Goal: Contribute content: Contribute content

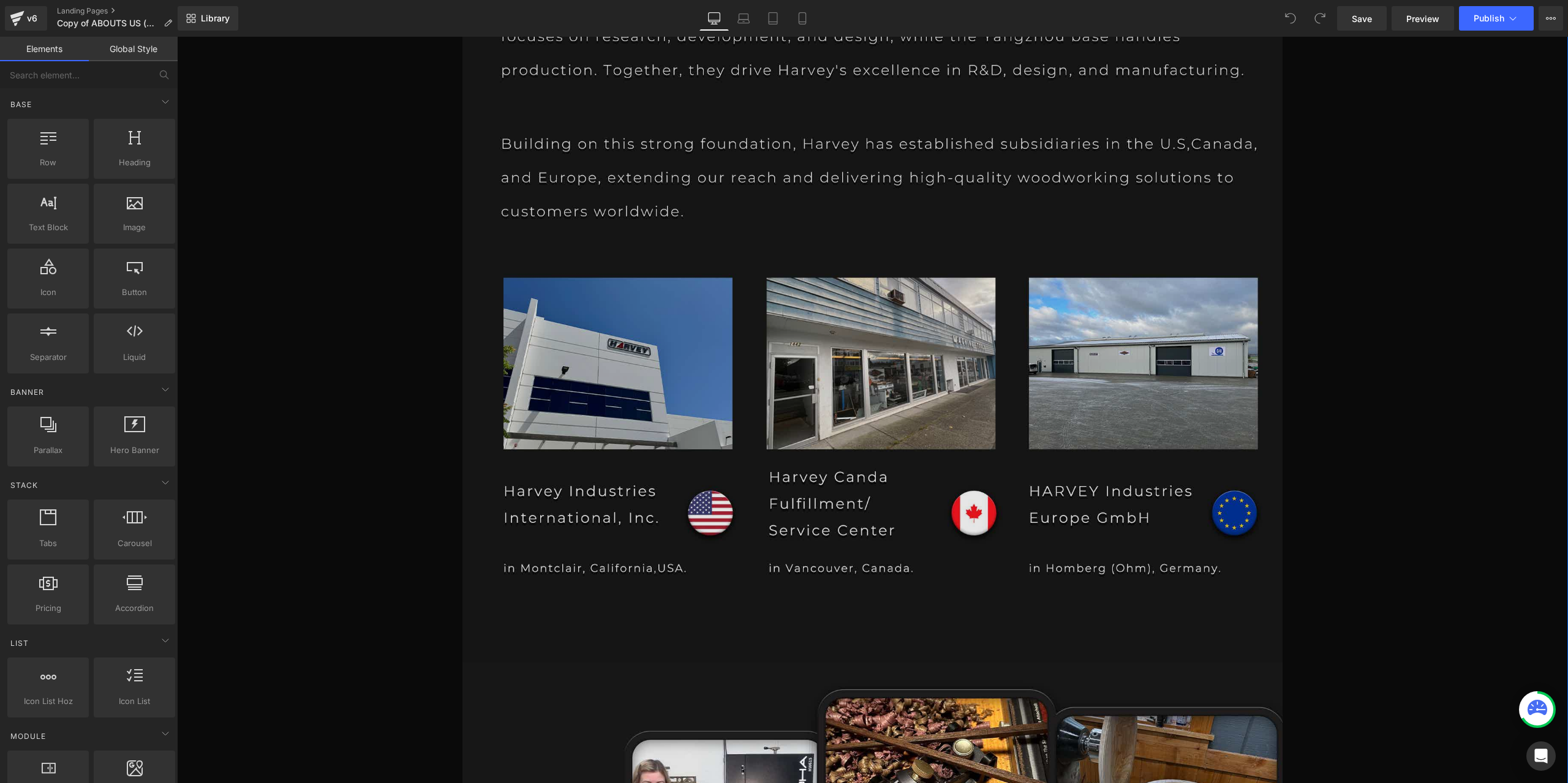
scroll to position [2694, 0]
click at [735, 347] on img at bounding box center [872, 290] width 821 height 744
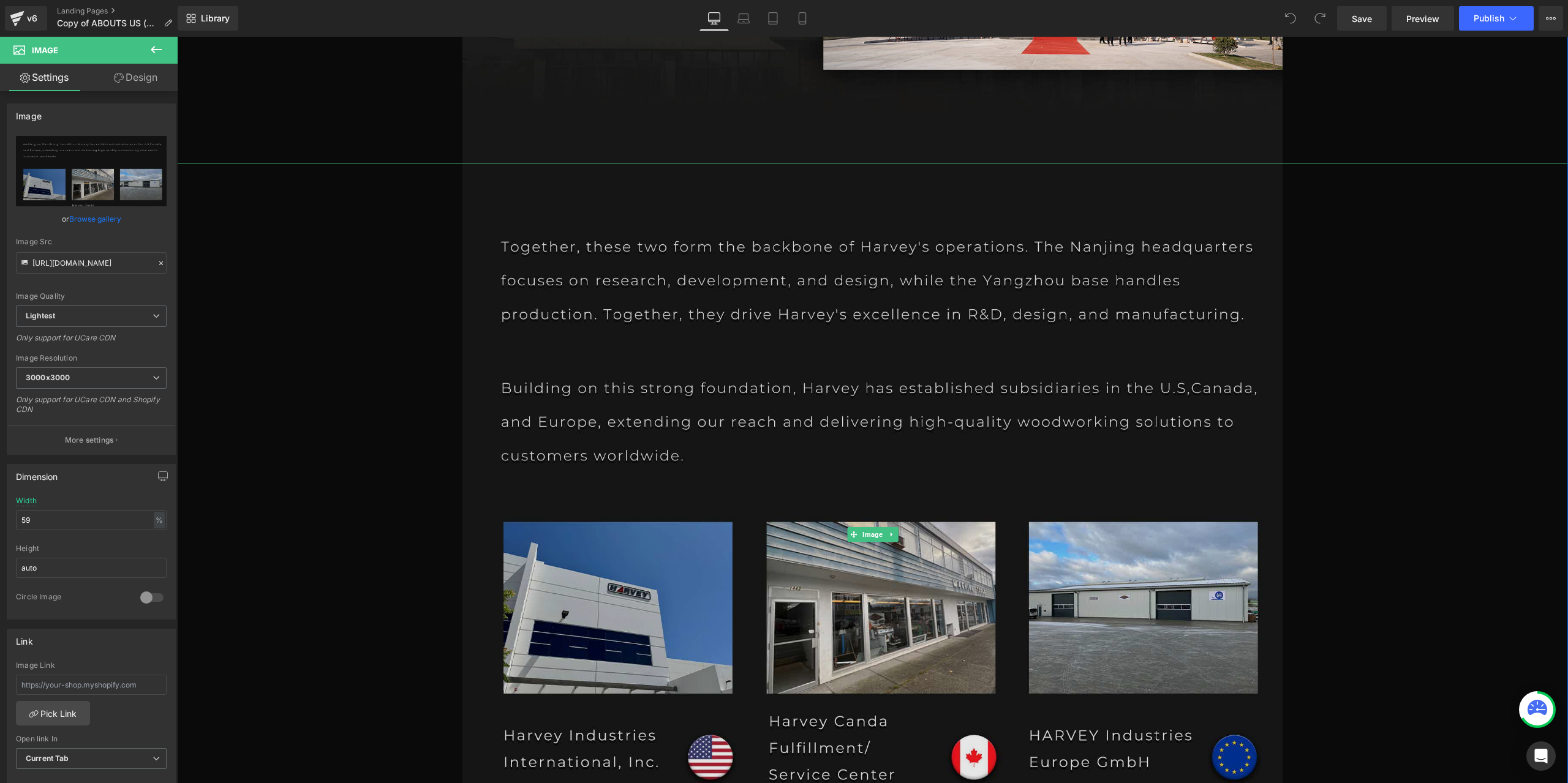
scroll to position [2388, 0]
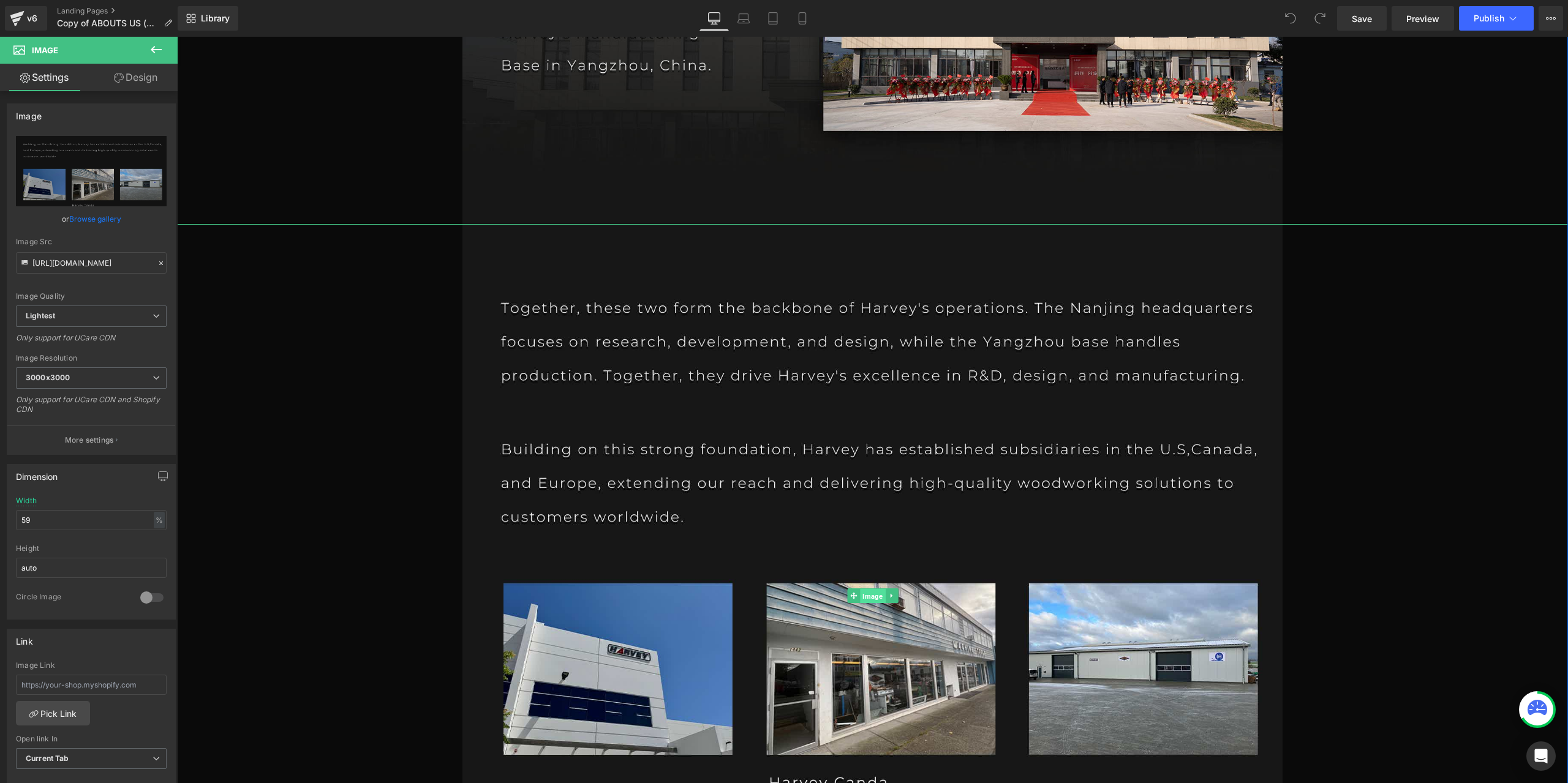
click at [872, 597] on span "Image" at bounding box center [872, 596] width 25 height 15
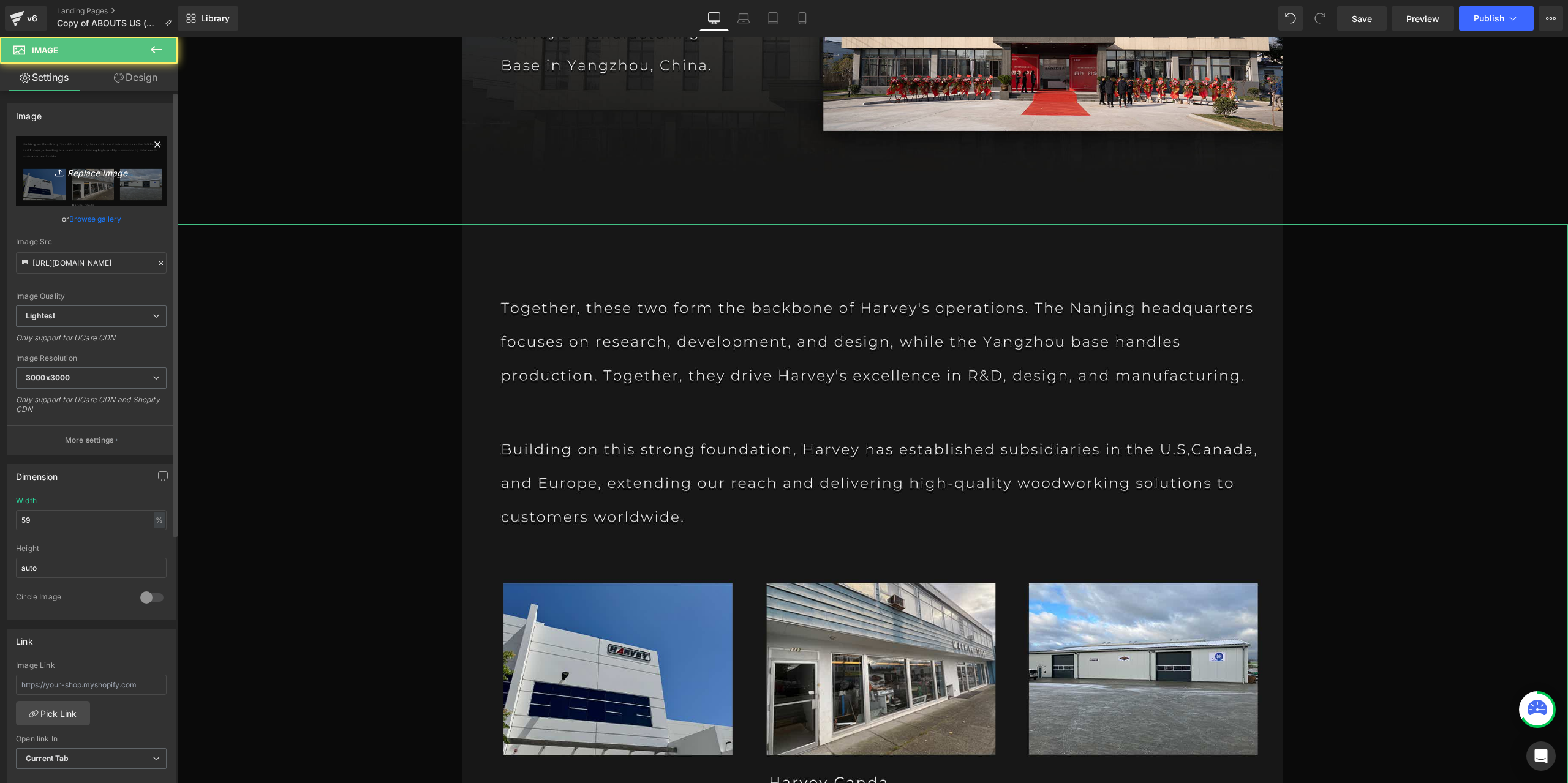
click at [130, 182] on link "Replace Image" at bounding box center [92, 171] width 151 height 70
type input "C:\fakepath\PAGE1-恢复的_04.jpg"
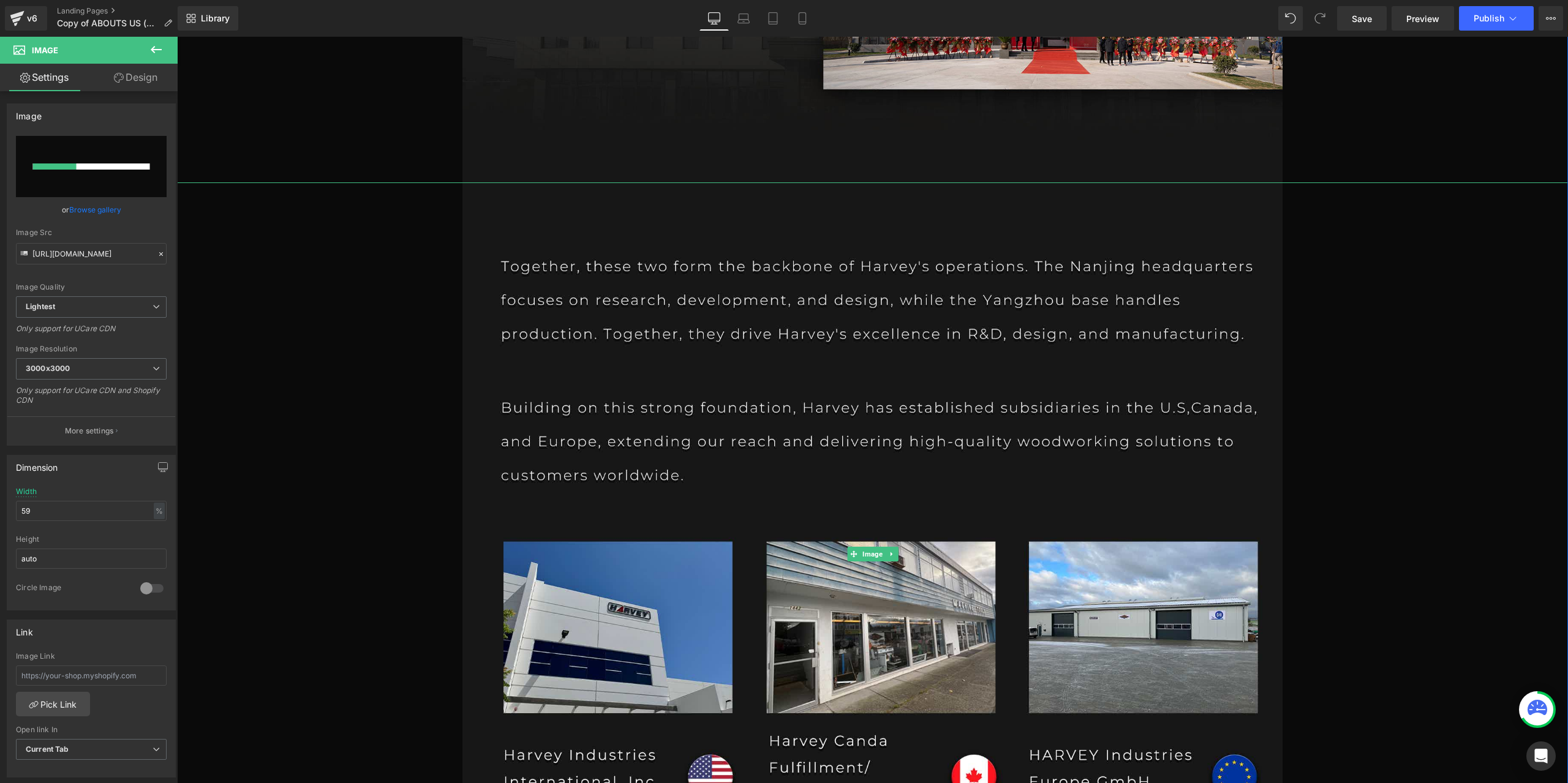
scroll to position [2449, 0]
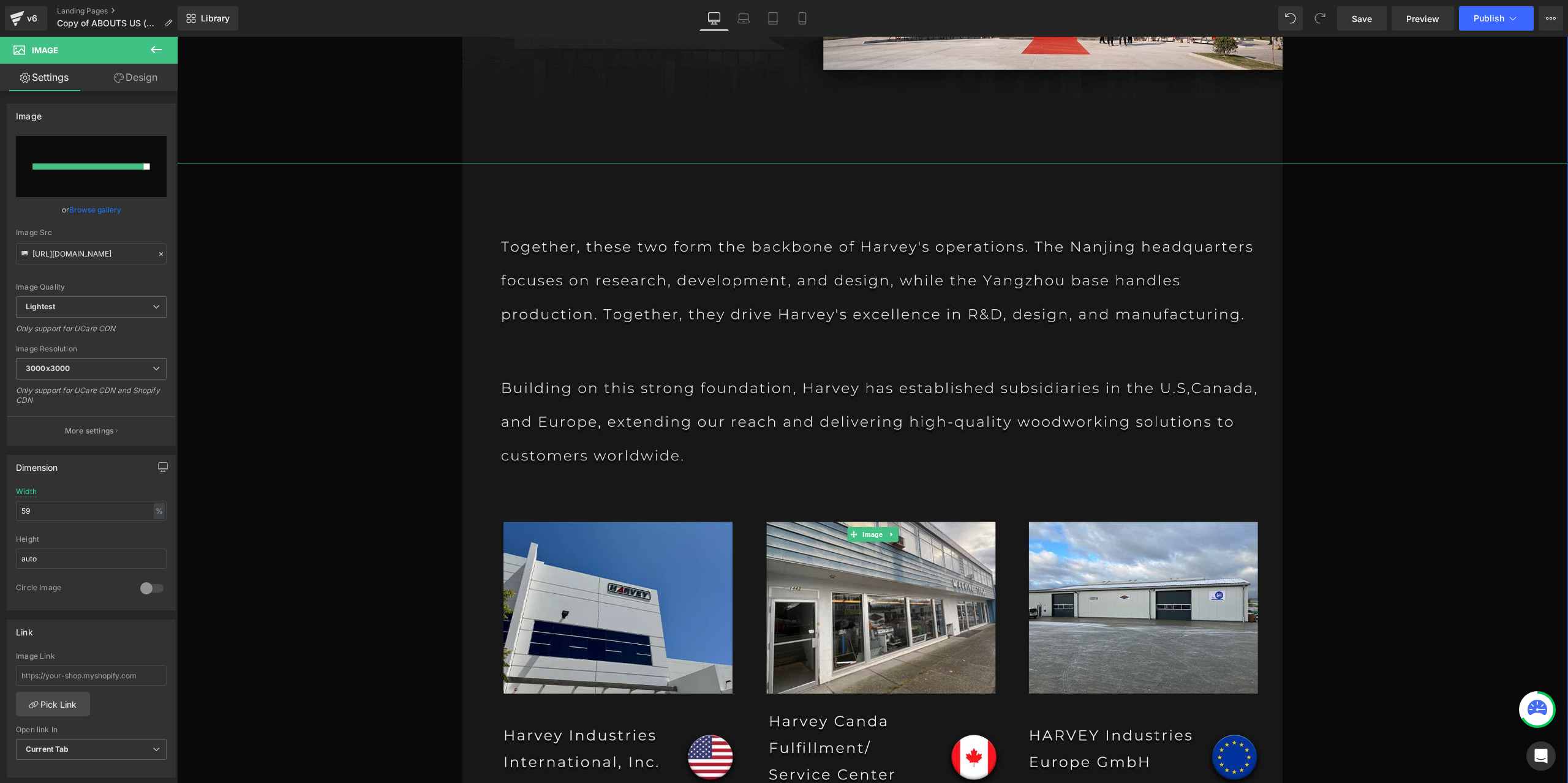
type input "[URL][DOMAIN_NAME]"
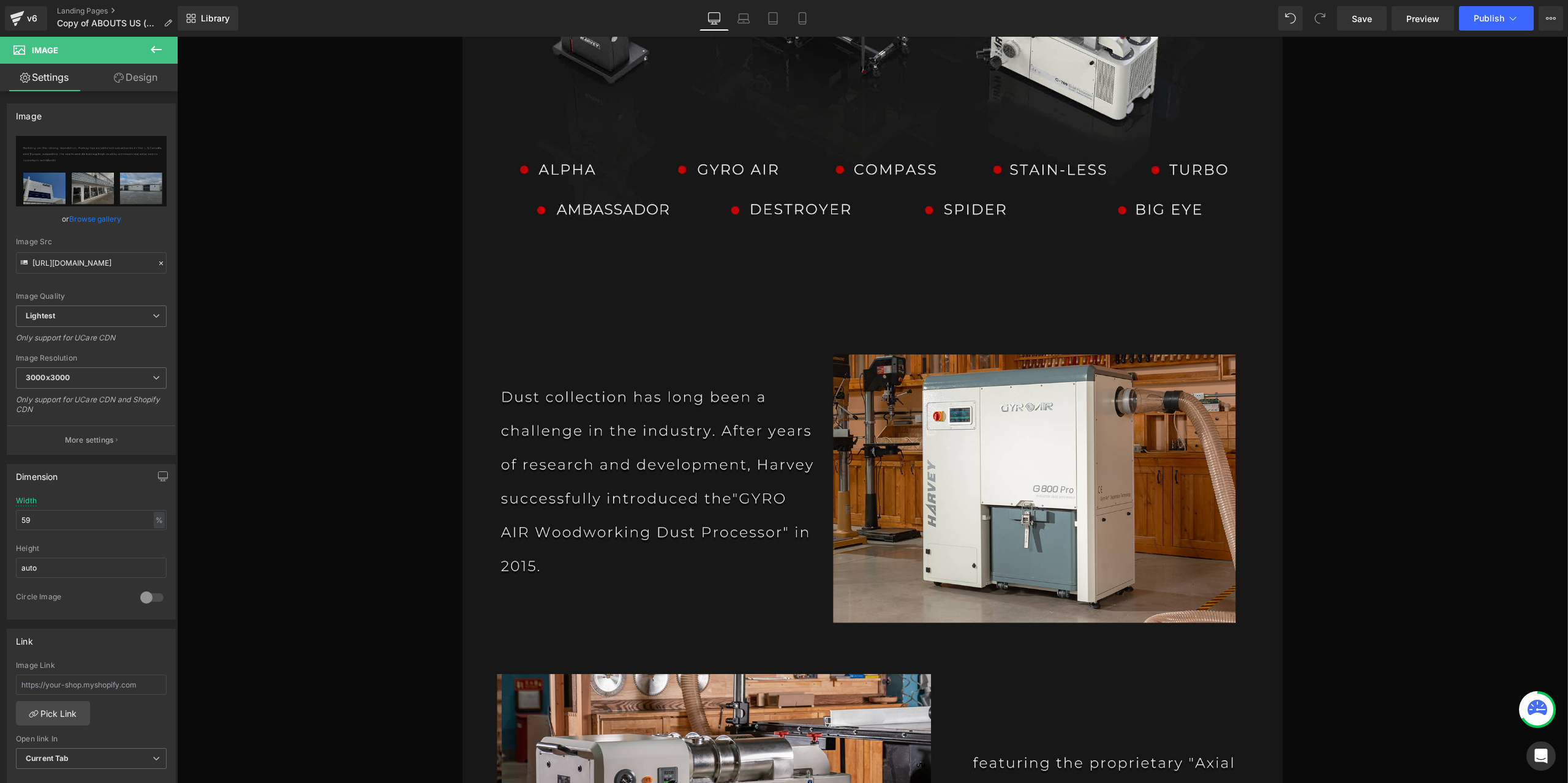
scroll to position [4837, 0]
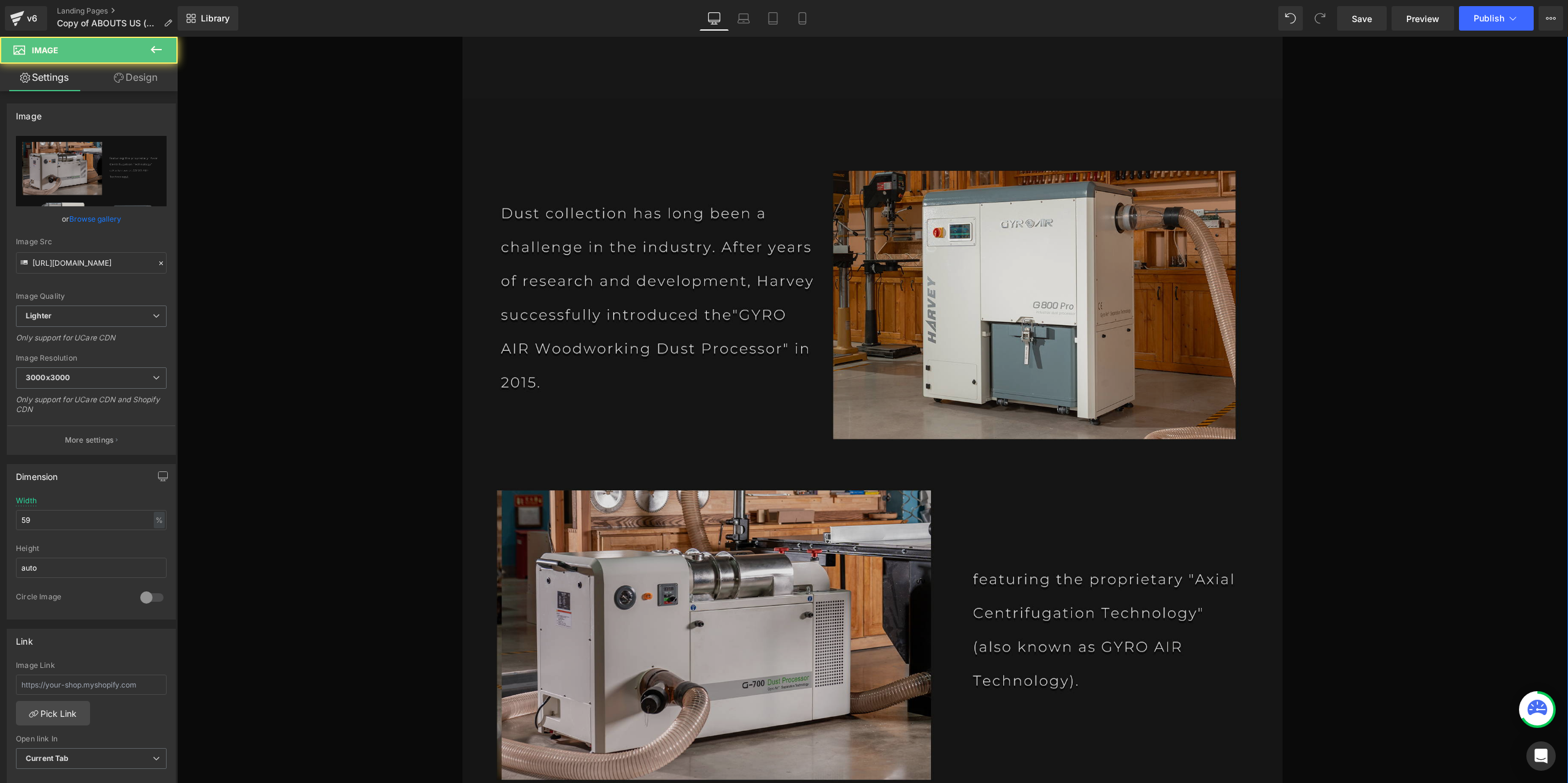
click at [898, 457] on img at bounding box center [872, 650] width 821 height 1102
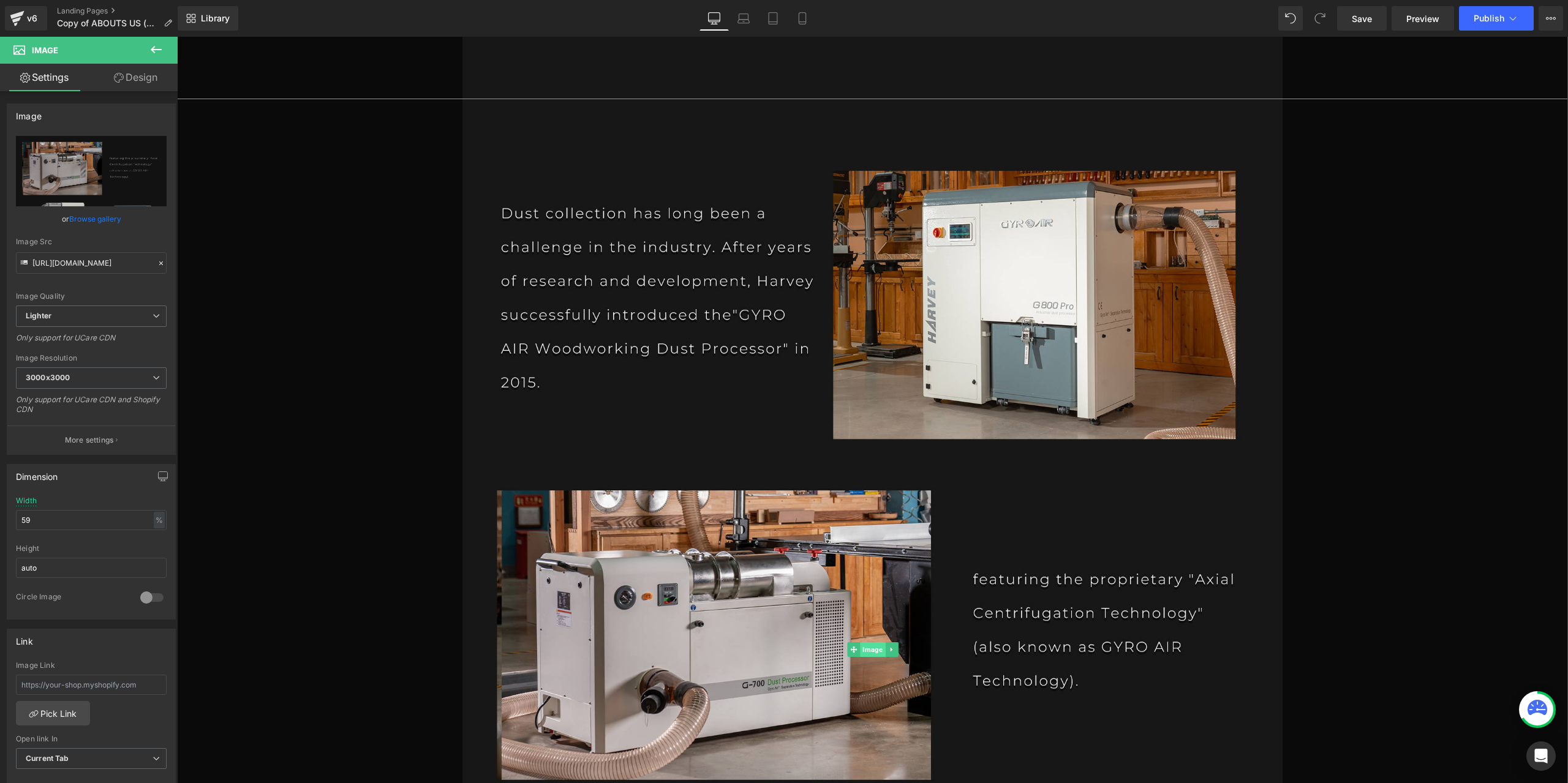
click at [867, 649] on span "Image" at bounding box center [872, 650] width 25 height 15
click at [107, 171] on icon "Replace Image" at bounding box center [91, 171] width 98 height 15
type input "C:\fakepath\PAGE1-恢复的_06.jpg"
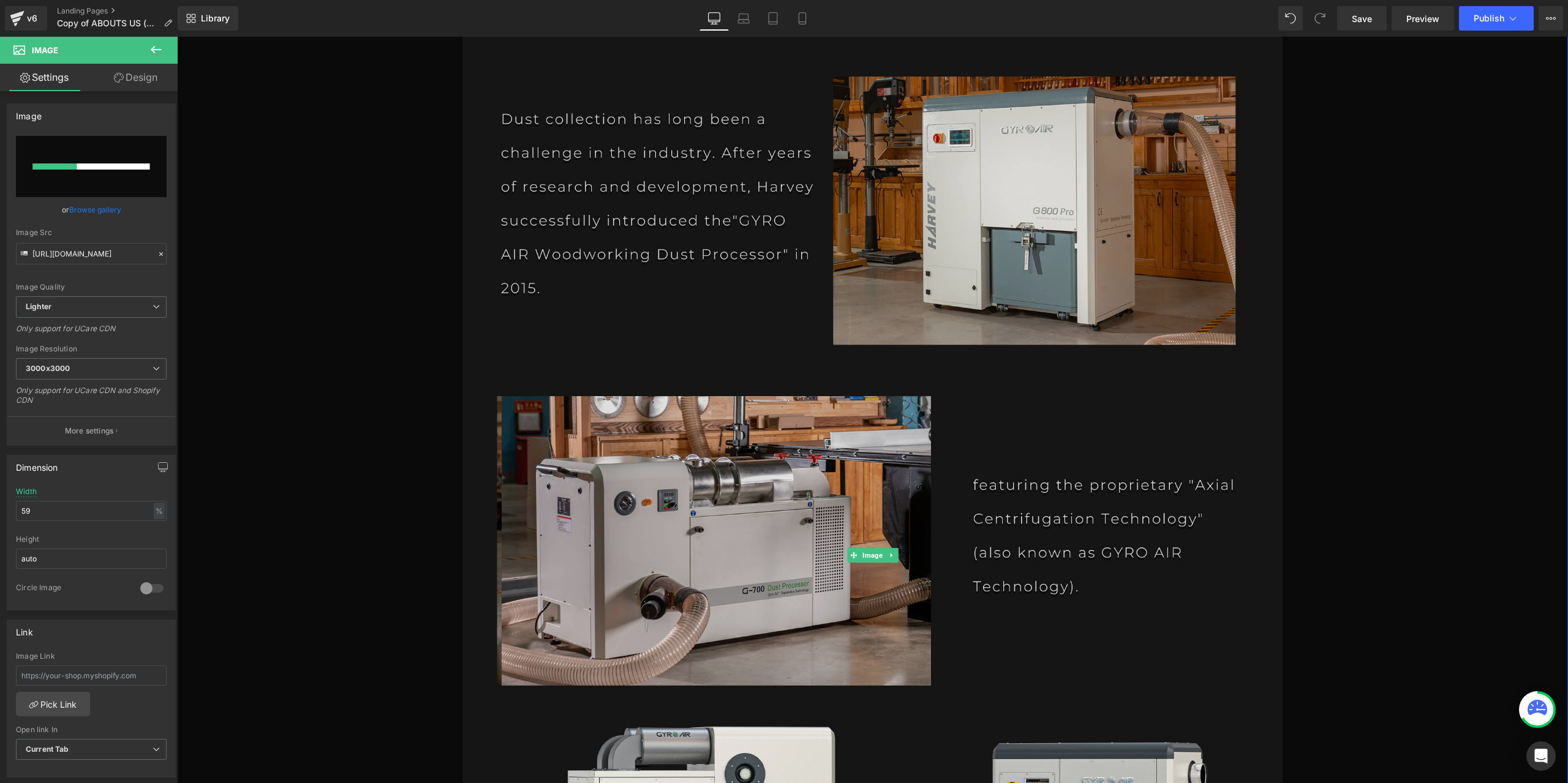
scroll to position [4960, 0]
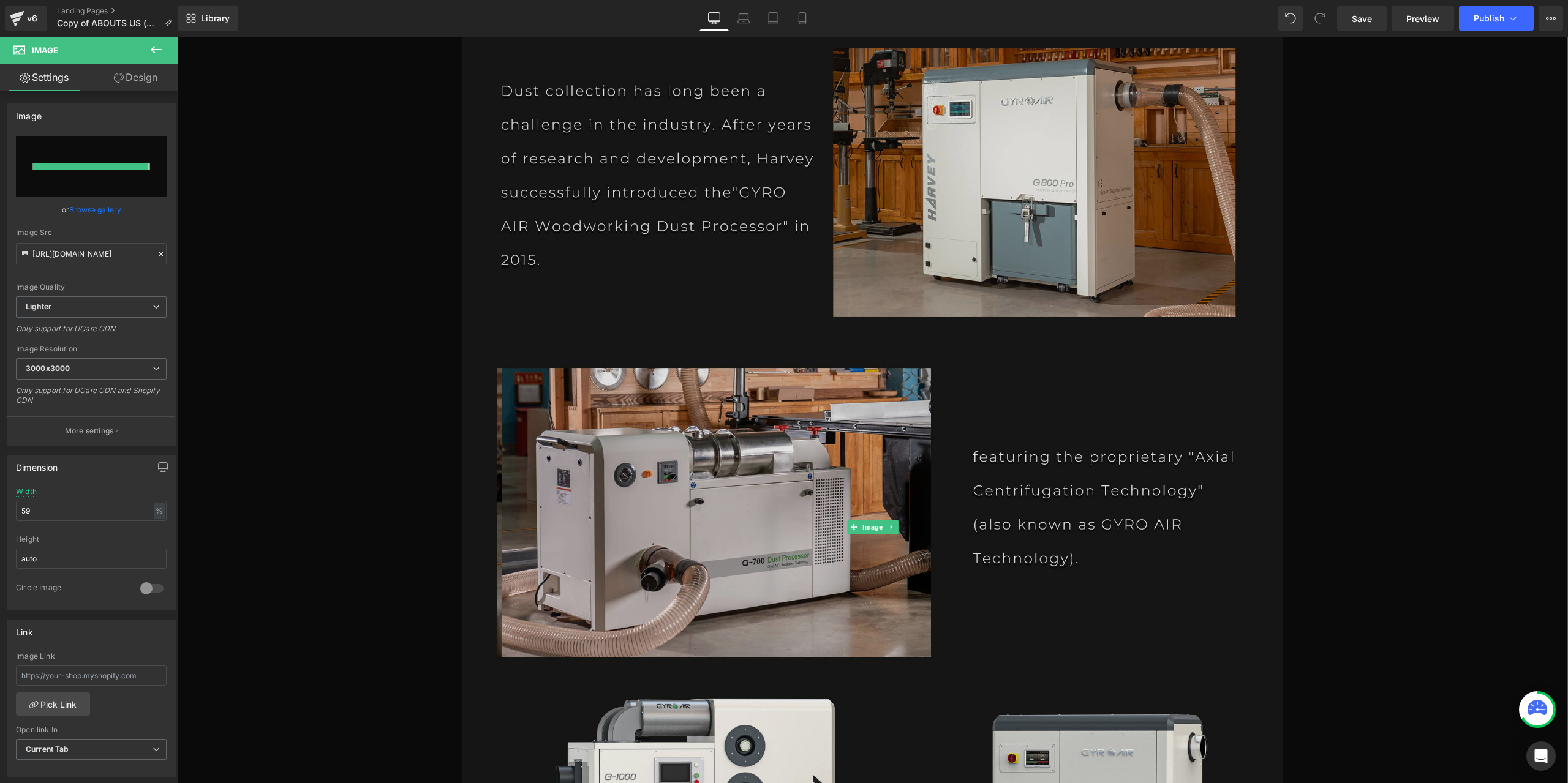
type input "[URL][DOMAIN_NAME]"
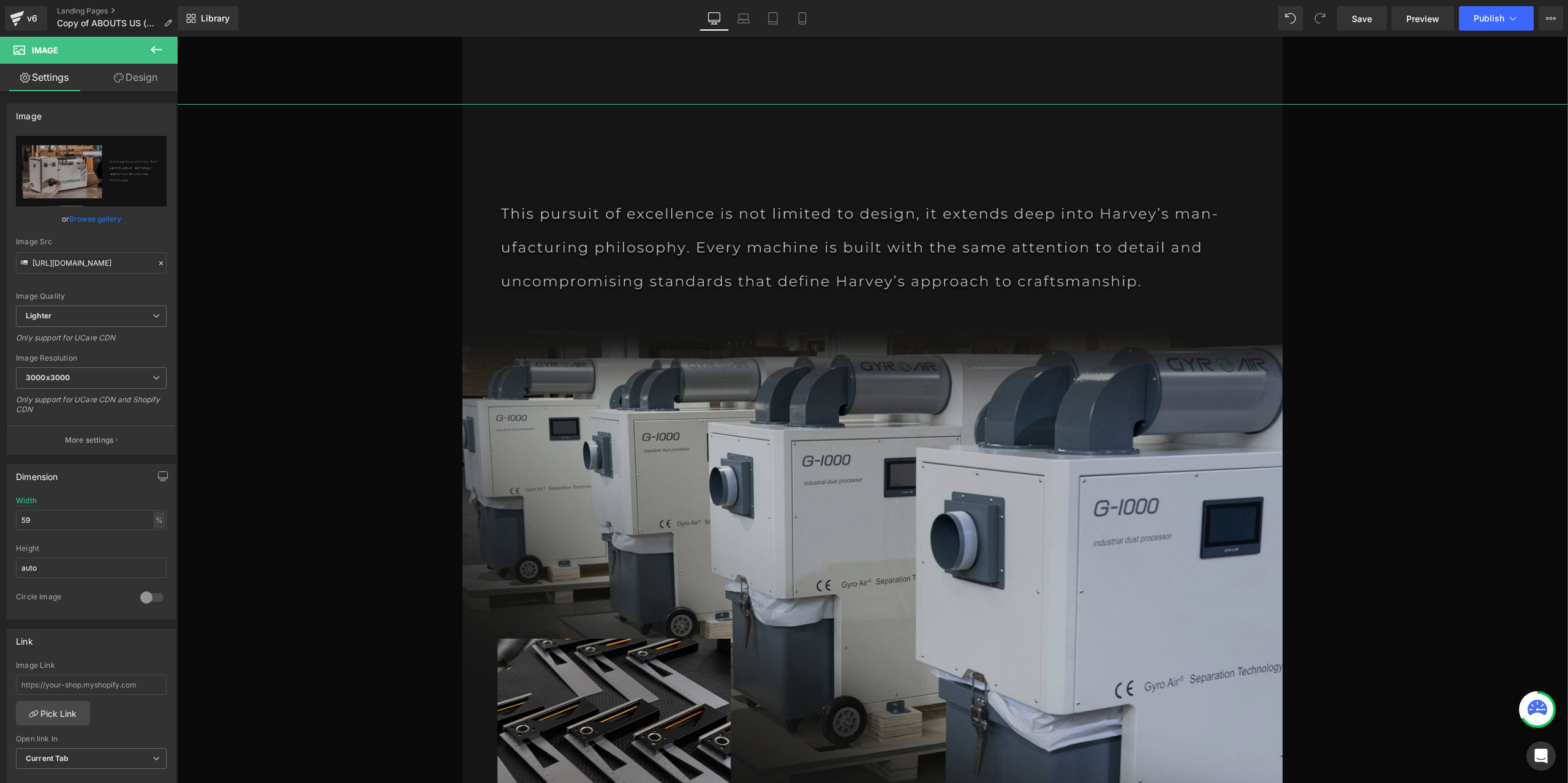
scroll to position [7225, 0]
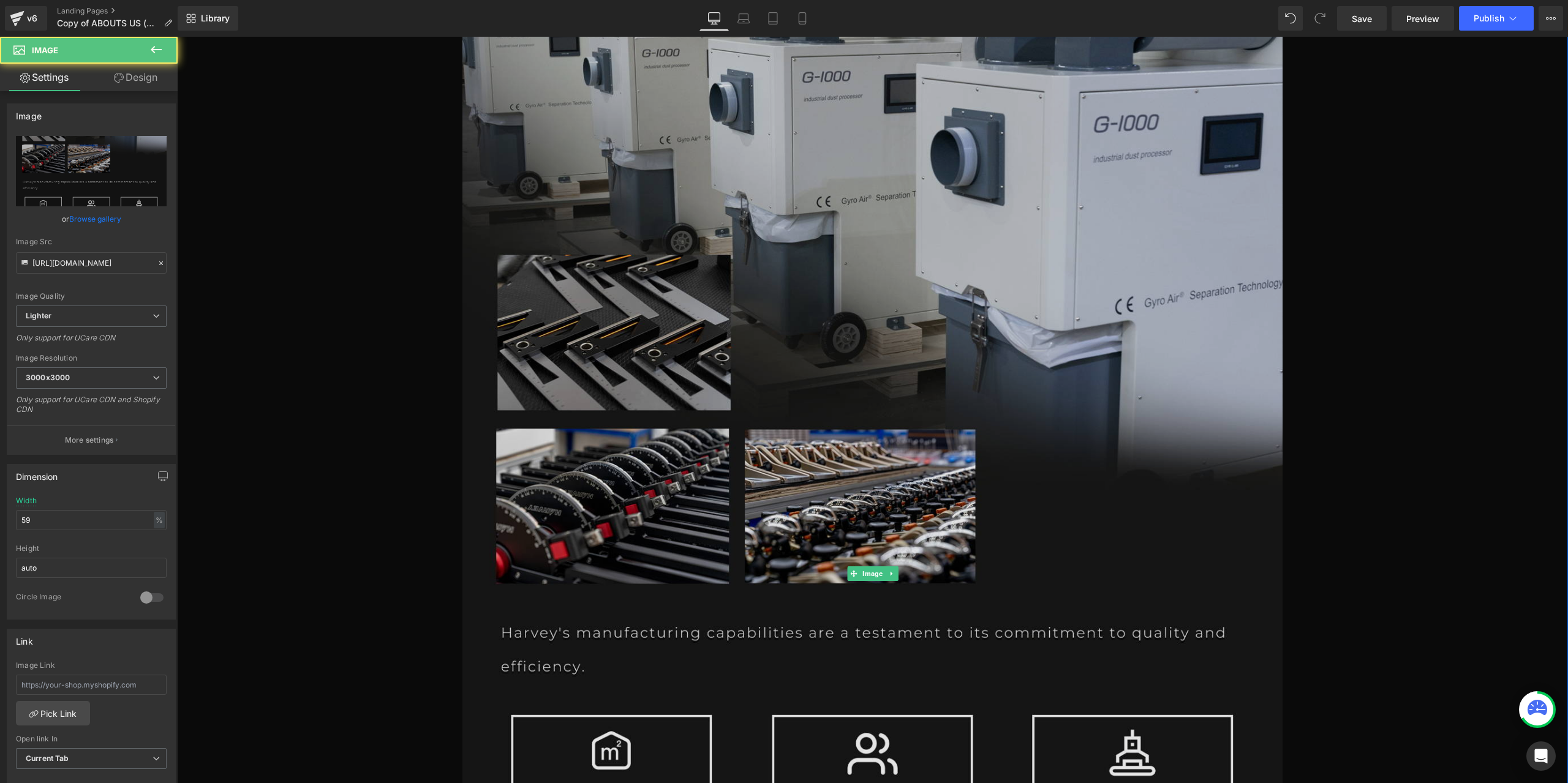
scroll to position [7592, 0]
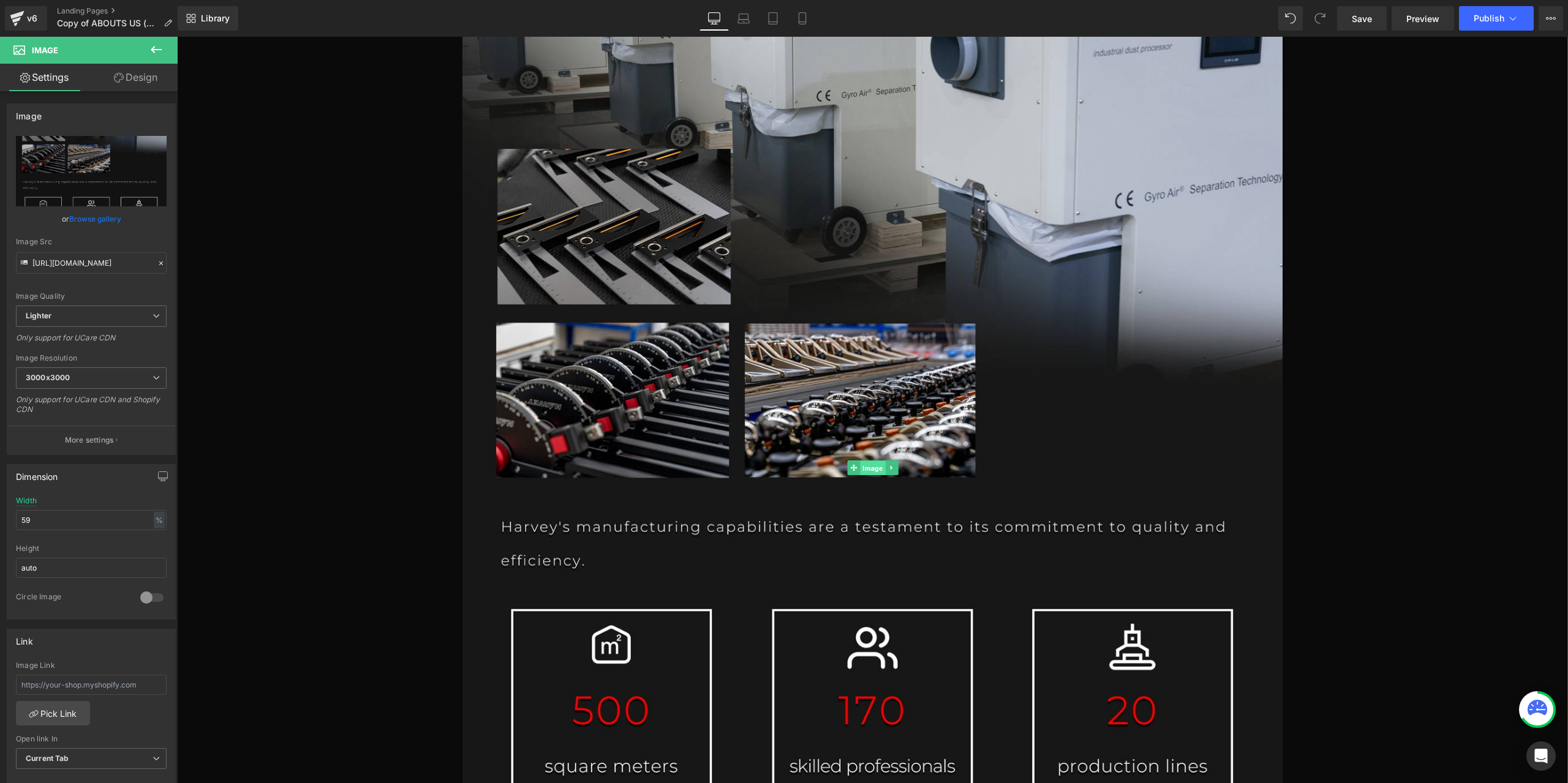
click at [870, 470] on span "Image" at bounding box center [872, 468] width 25 height 15
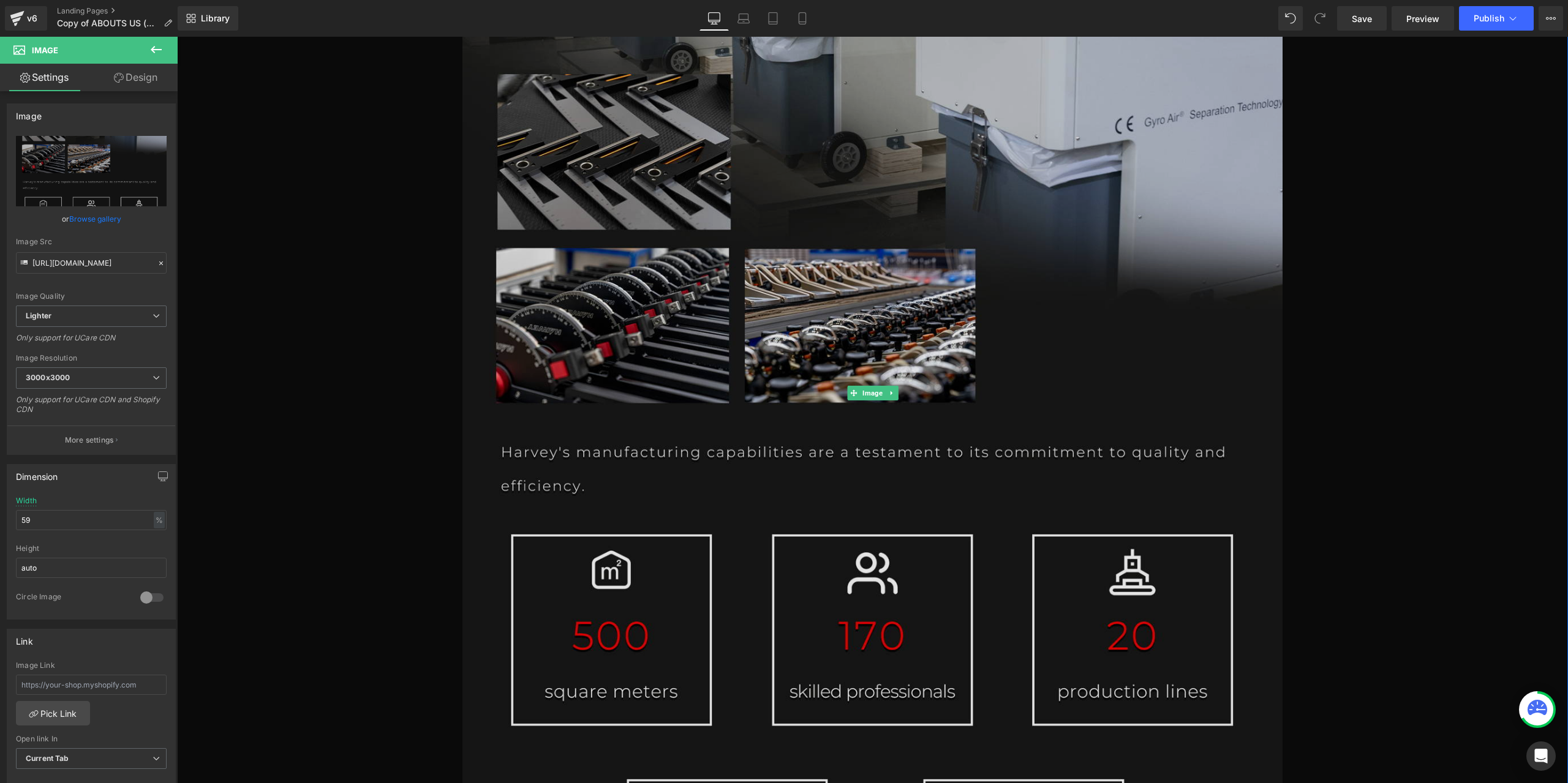
scroll to position [7776, 0]
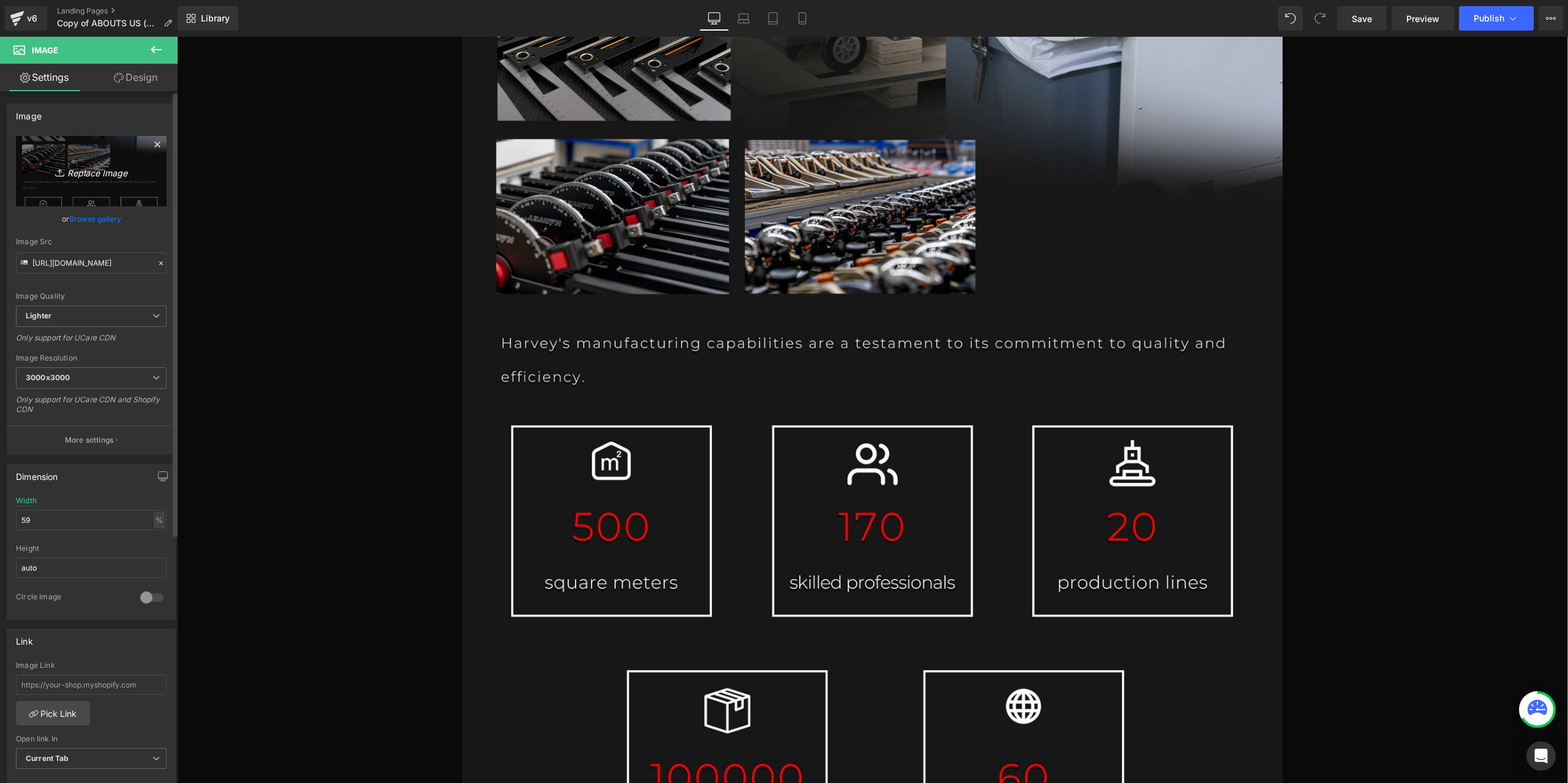
click at [126, 180] on link "Replace Image" at bounding box center [92, 171] width 151 height 70
type input "C:\fakepath\PAGE1-恢复的_08.jpg"
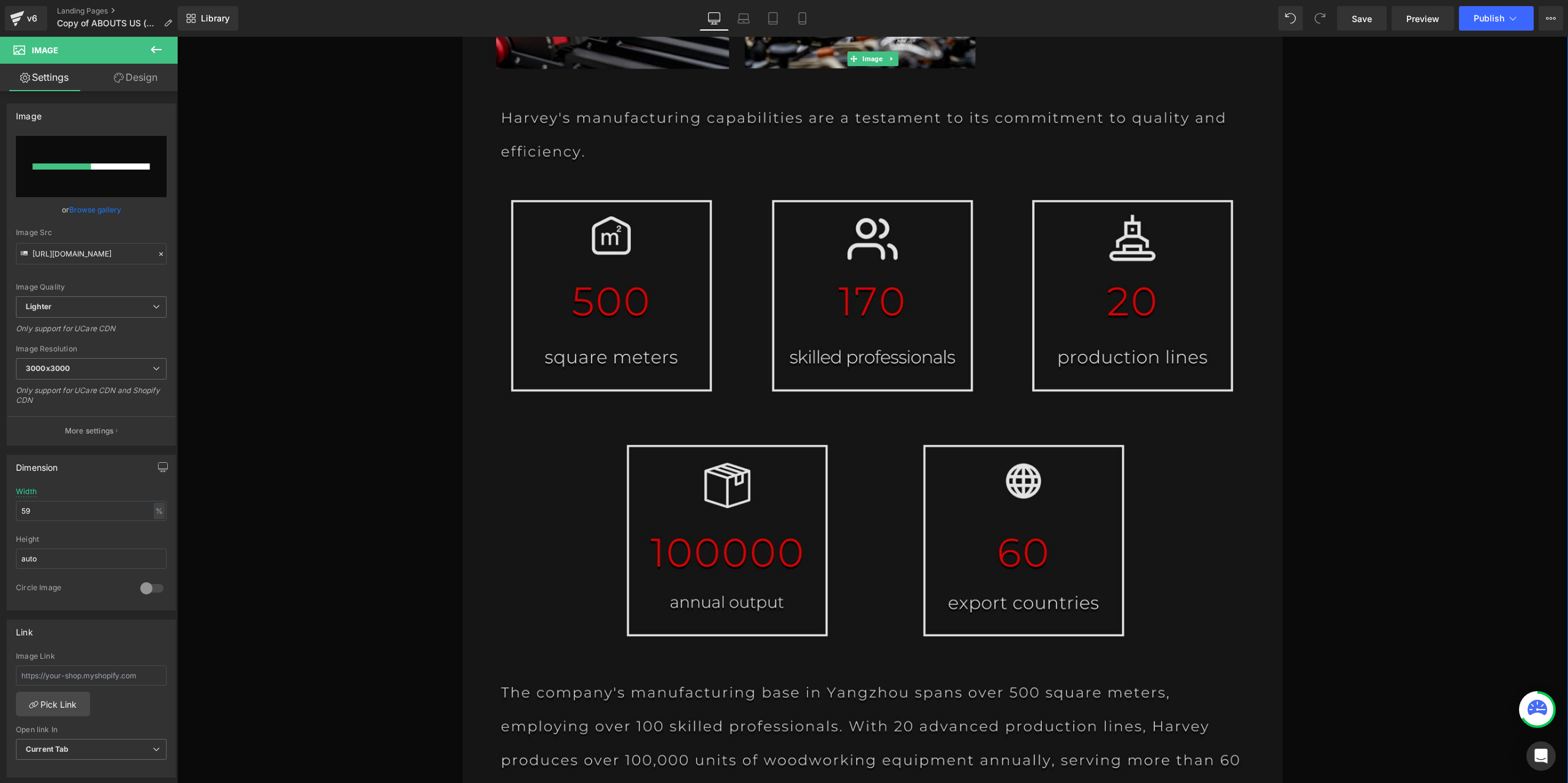
scroll to position [8021, 0]
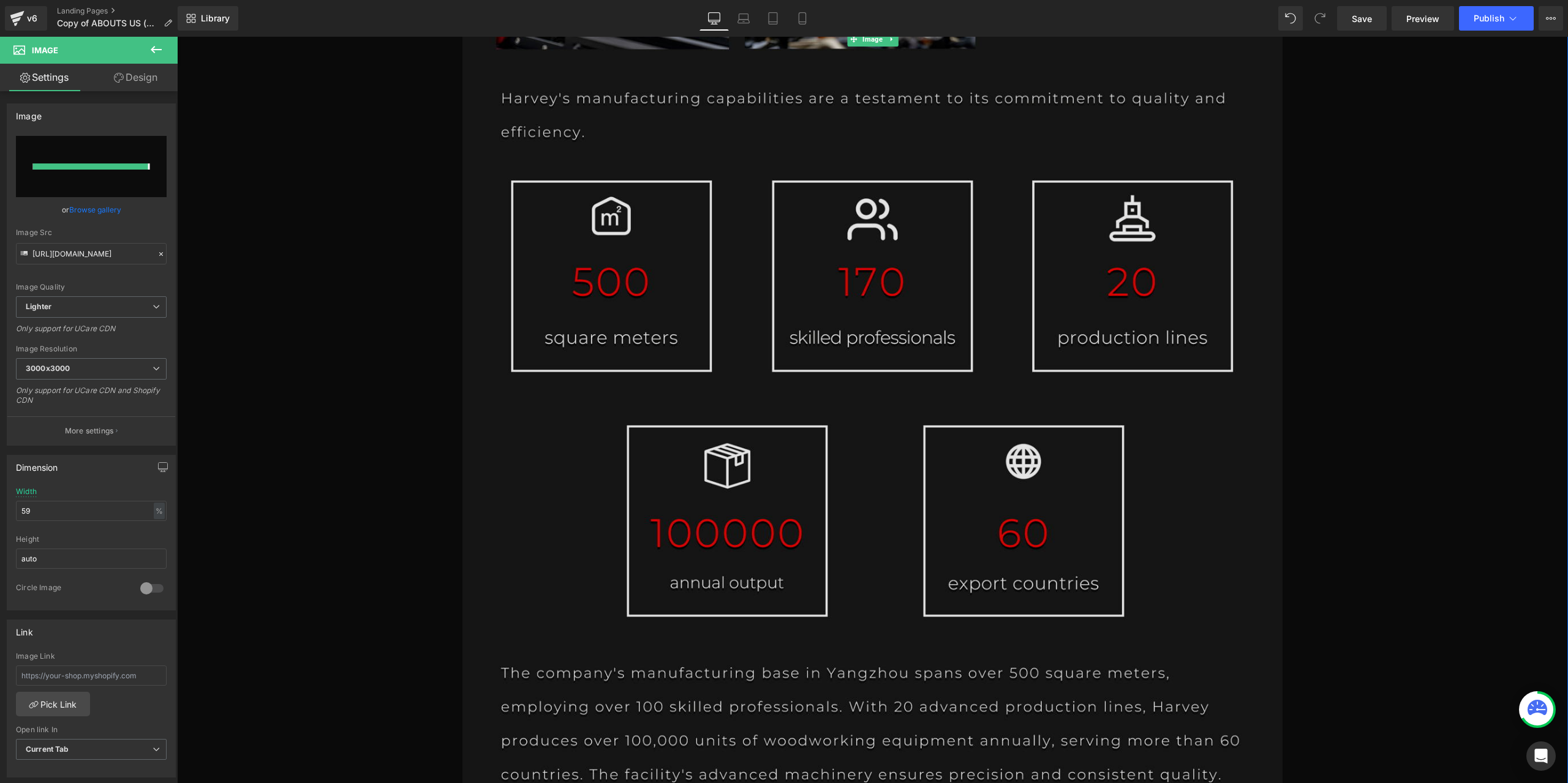
type input "[URL][DOMAIN_NAME]"
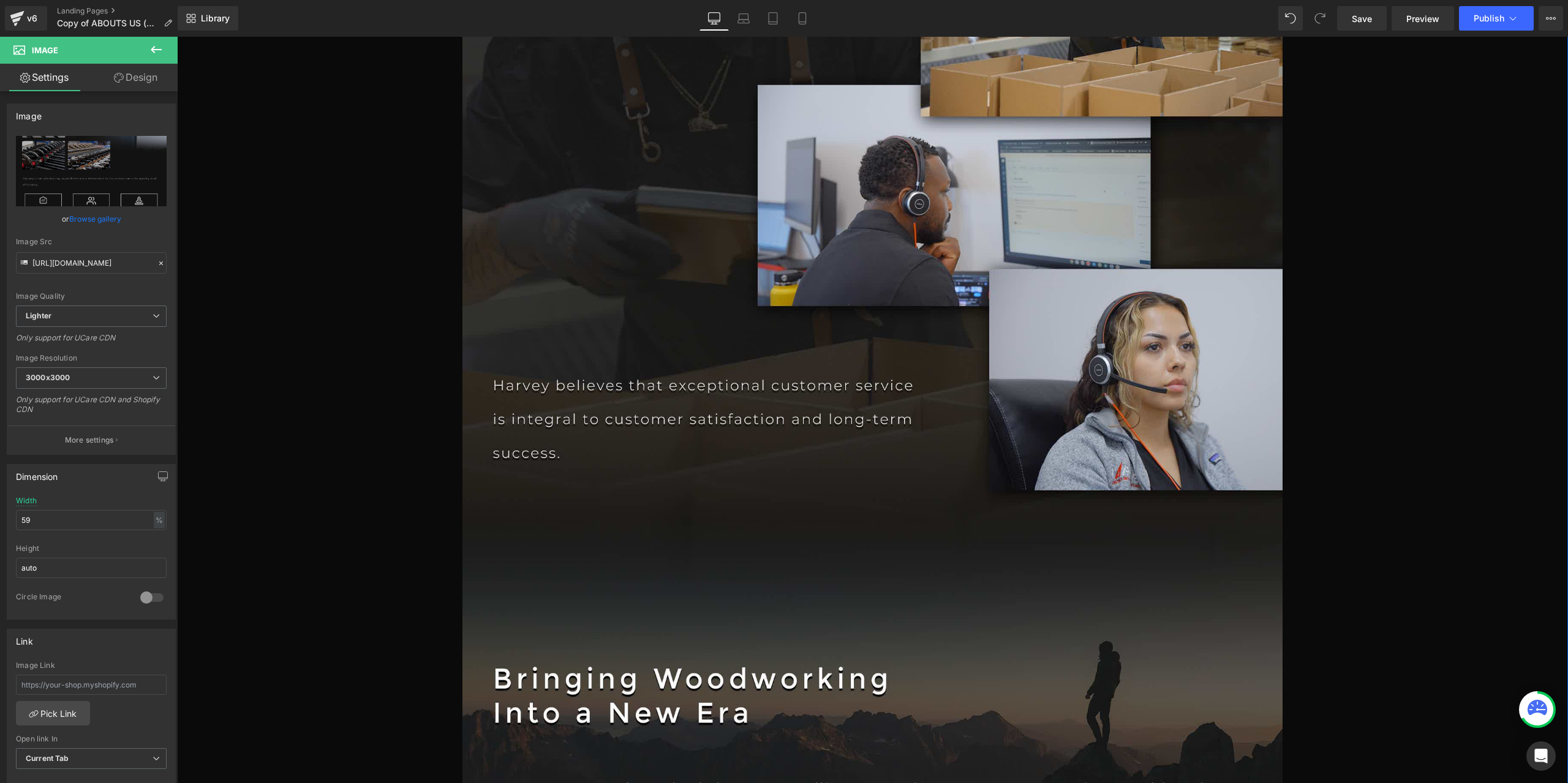
scroll to position [12123, 0]
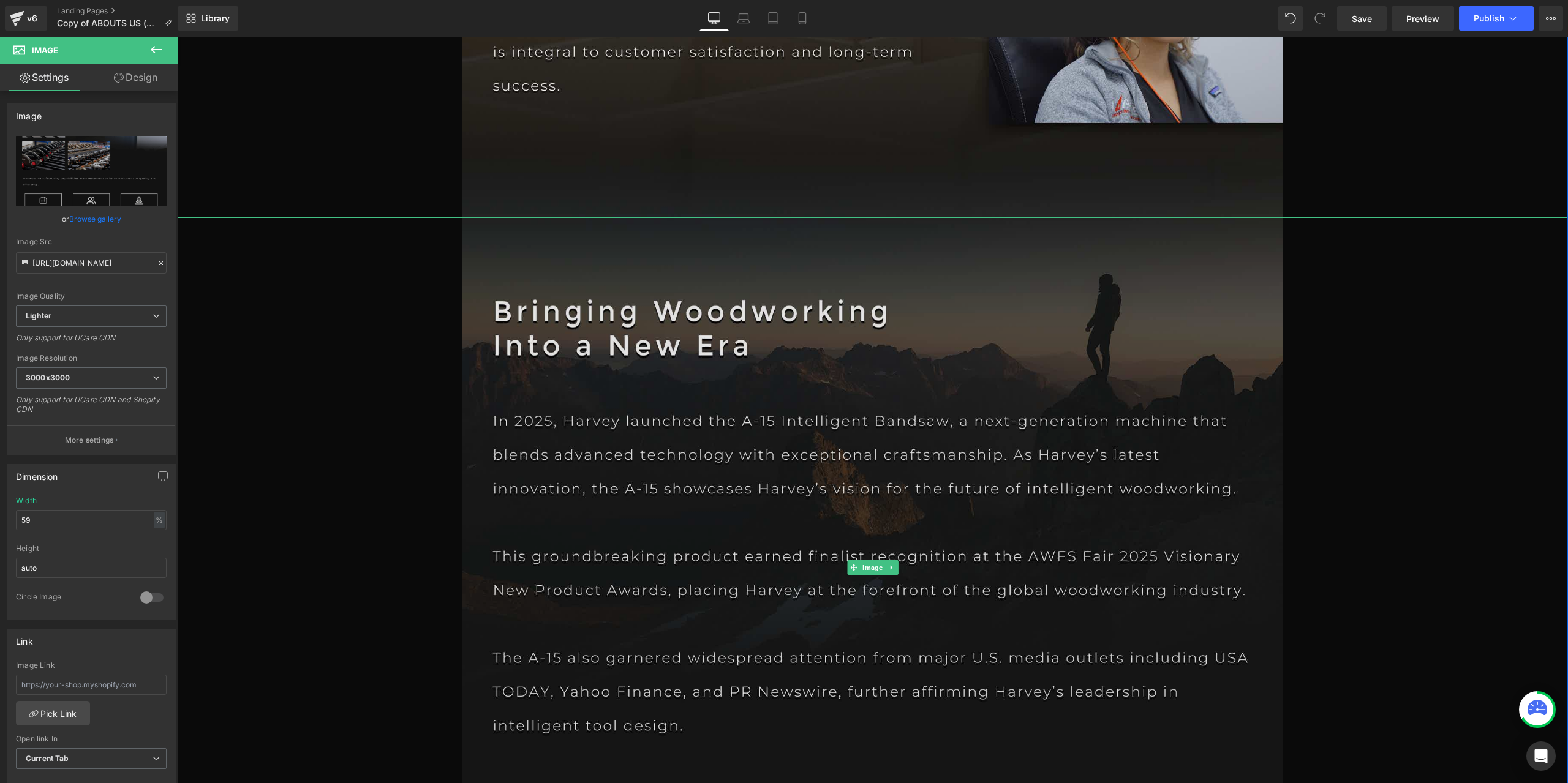
click at [846, 467] on img at bounding box center [872, 567] width 821 height 701
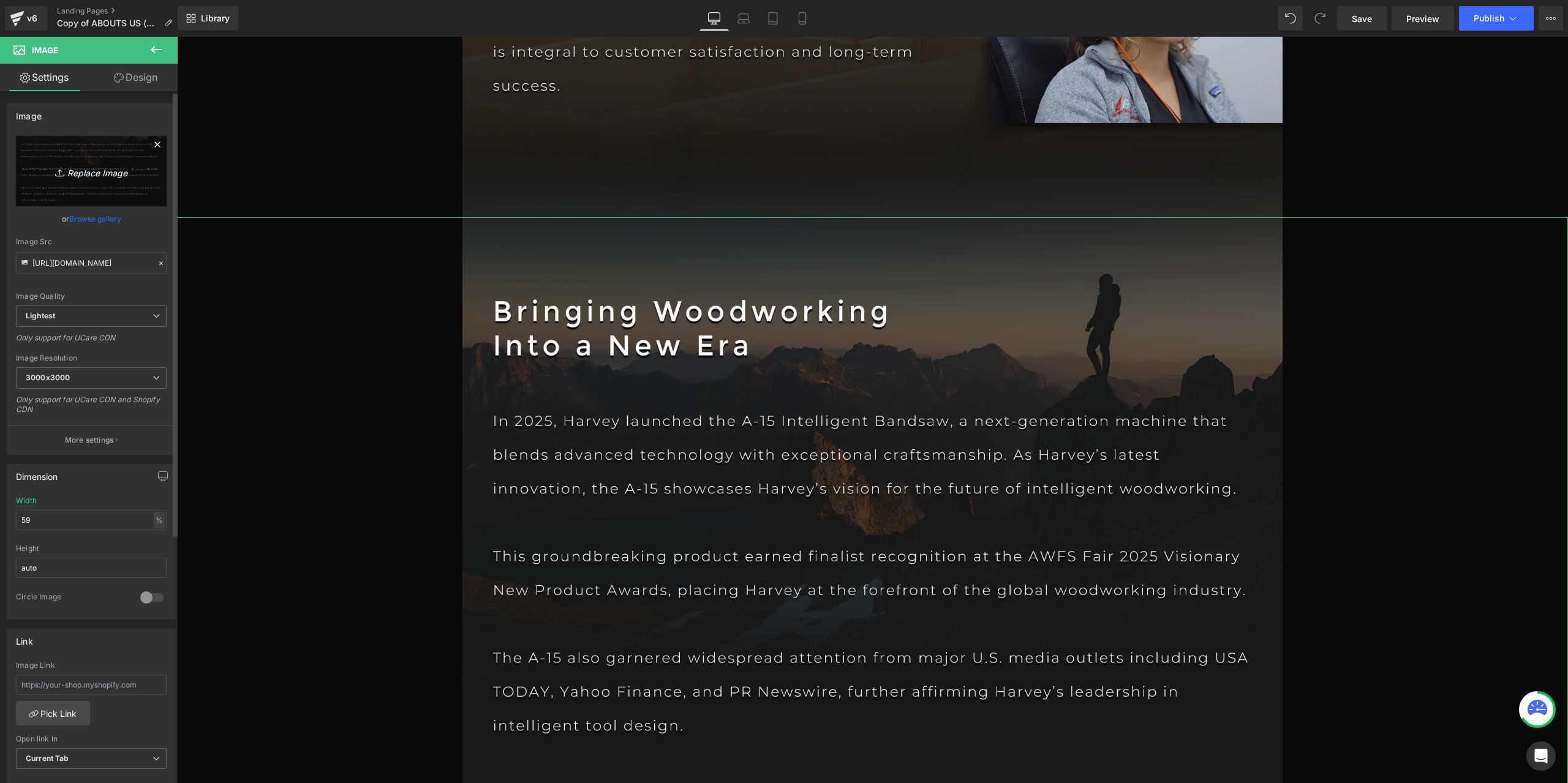
click at [97, 189] on link "Replace Image" at bounding box center [92, 171] width 151 height 70
type input "C:\fakepath\PAGE2_09.jpg"
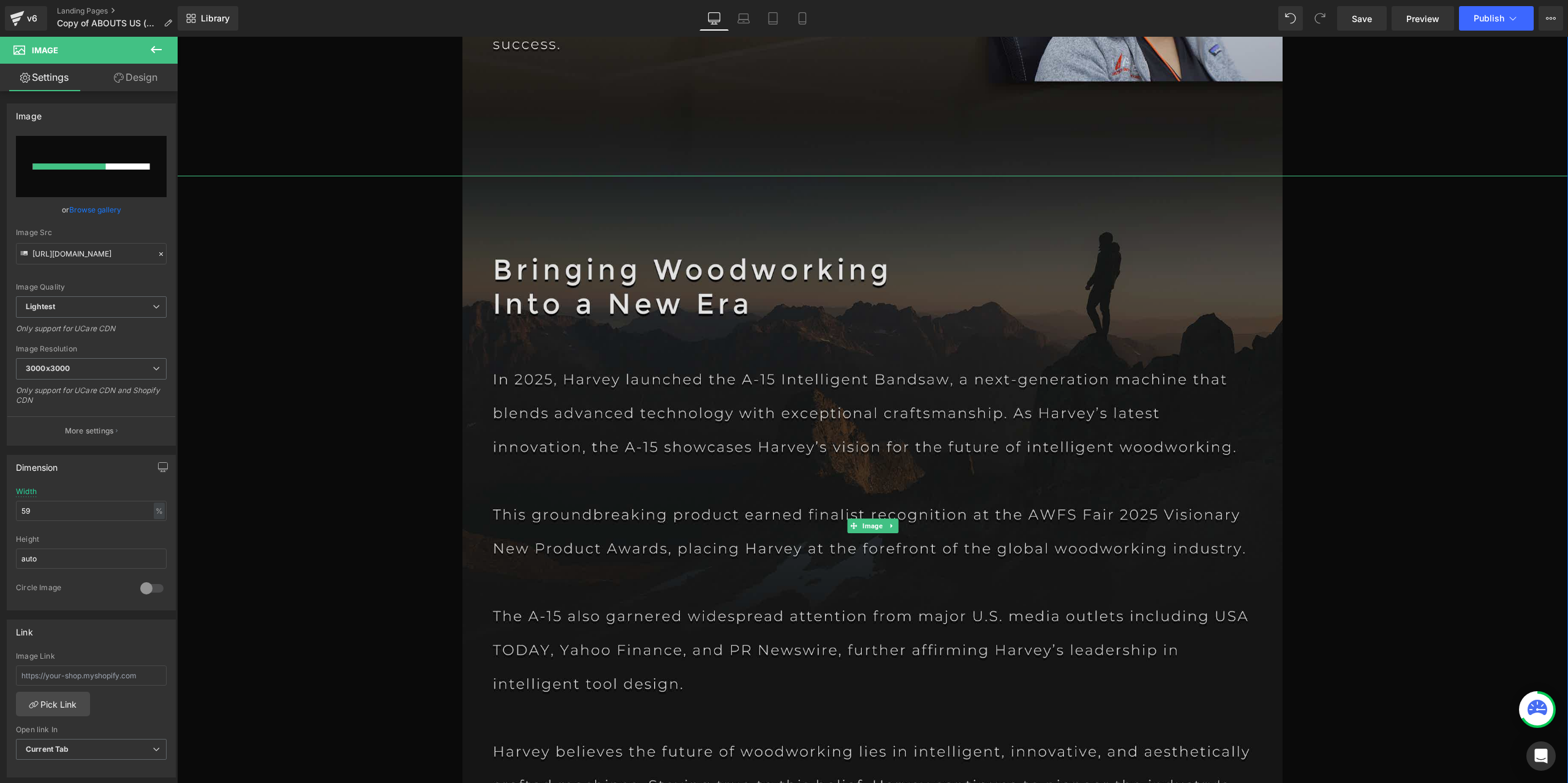
scroll to position [12185, 0]
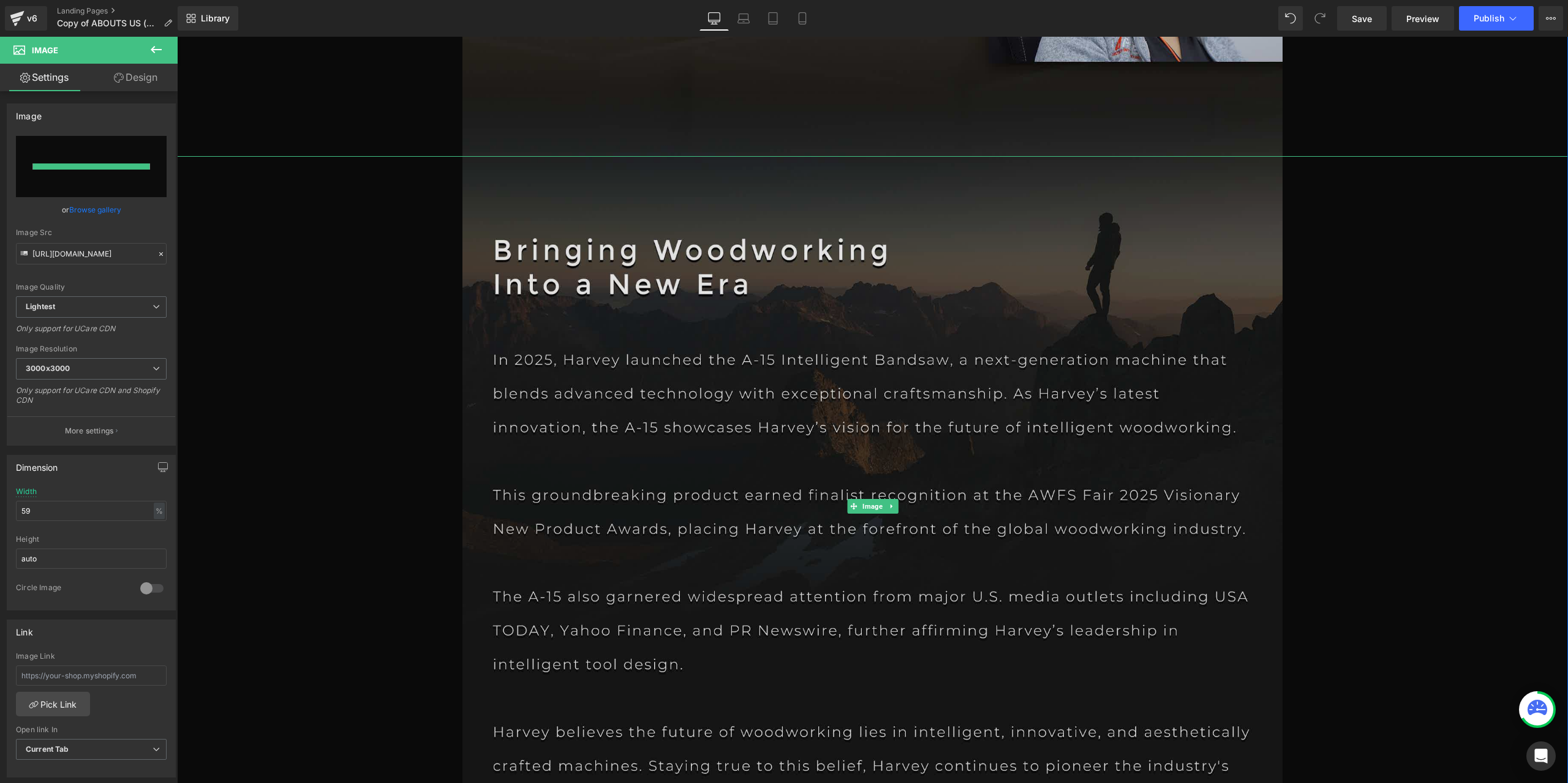
type input "[URL][DOMAIN_NAME]"
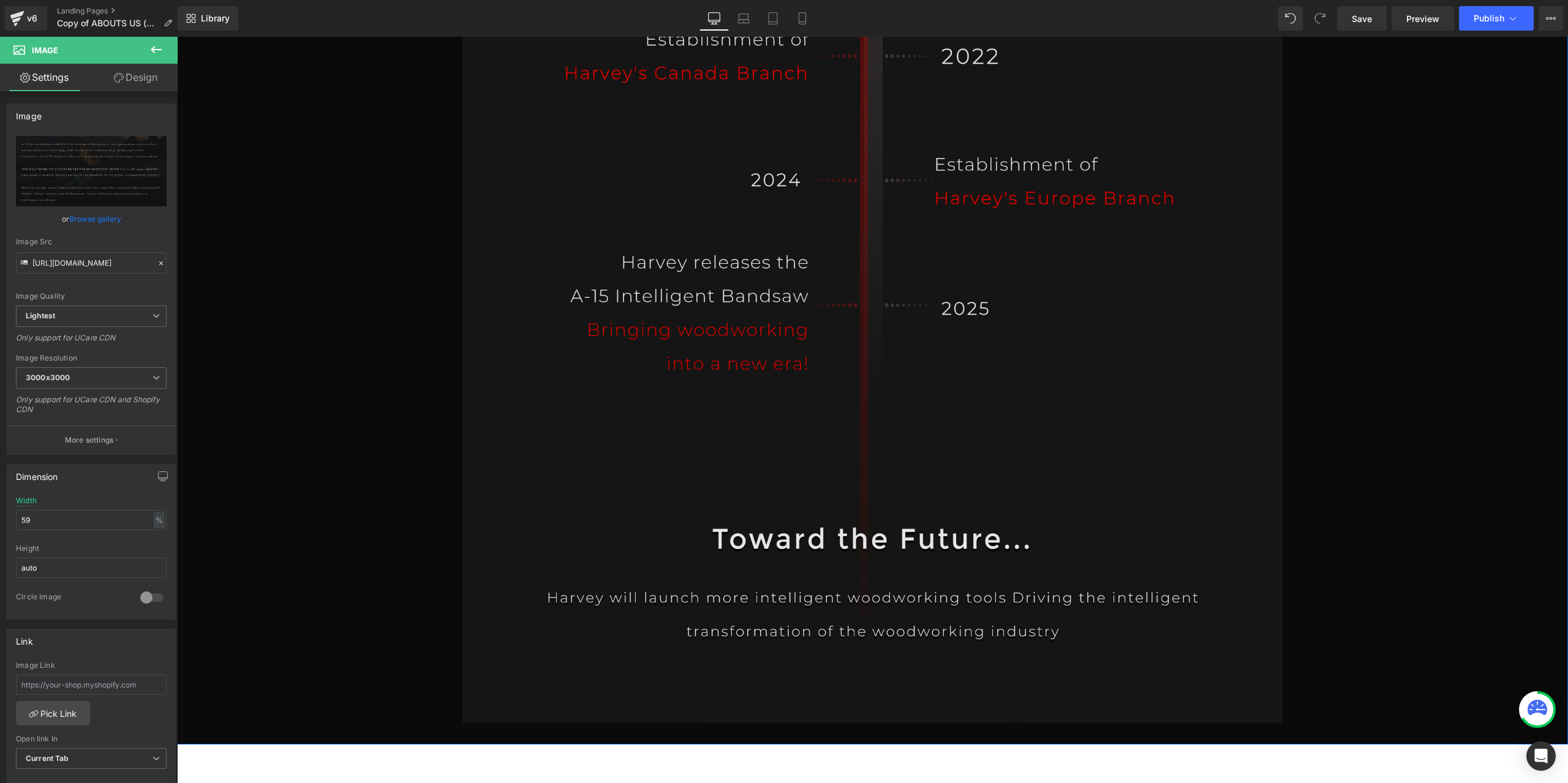
scroll to position [14512, 0]
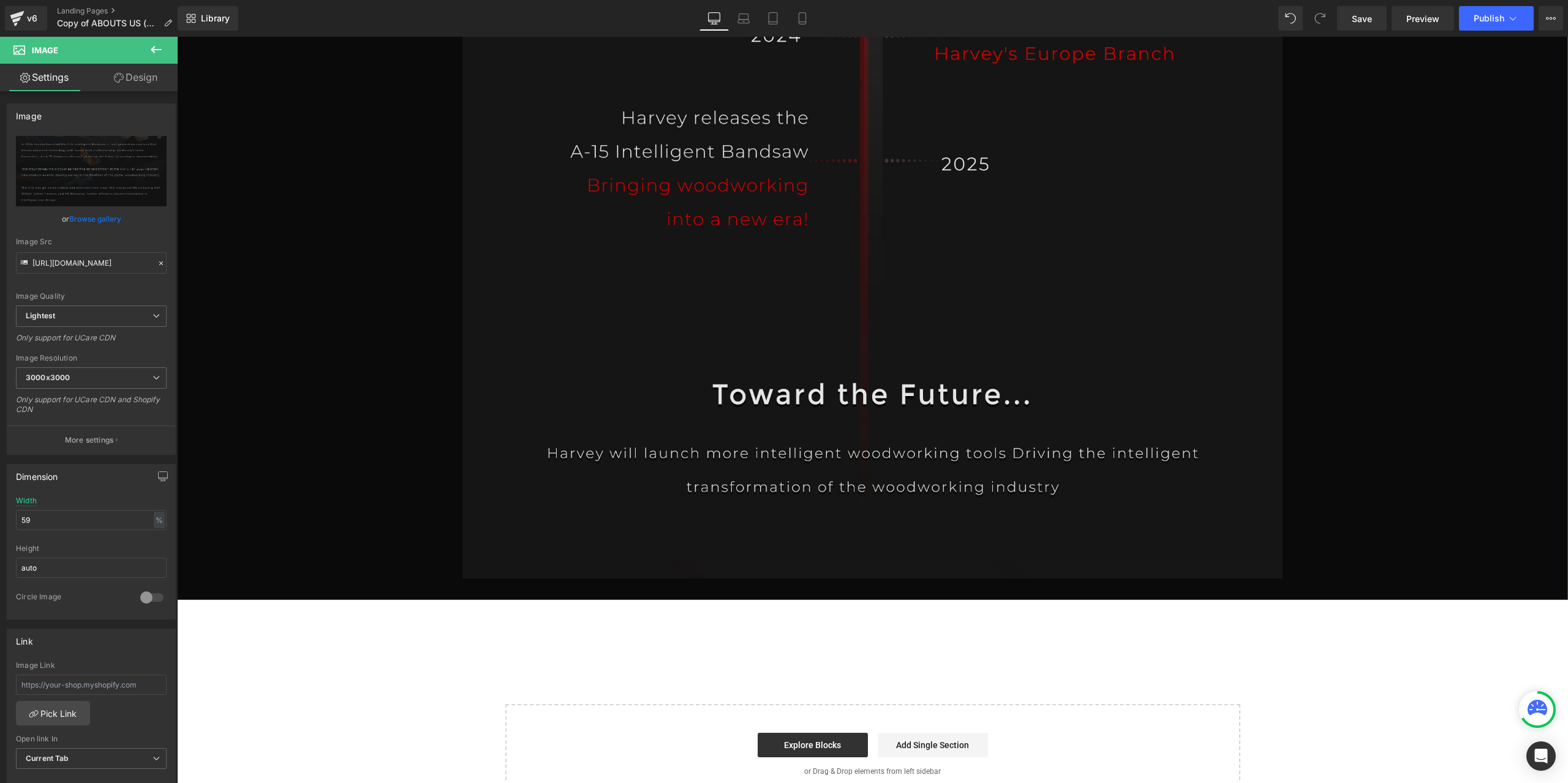
click at [869, 181] on img at bounding box center [872, 212] width 821 height 732
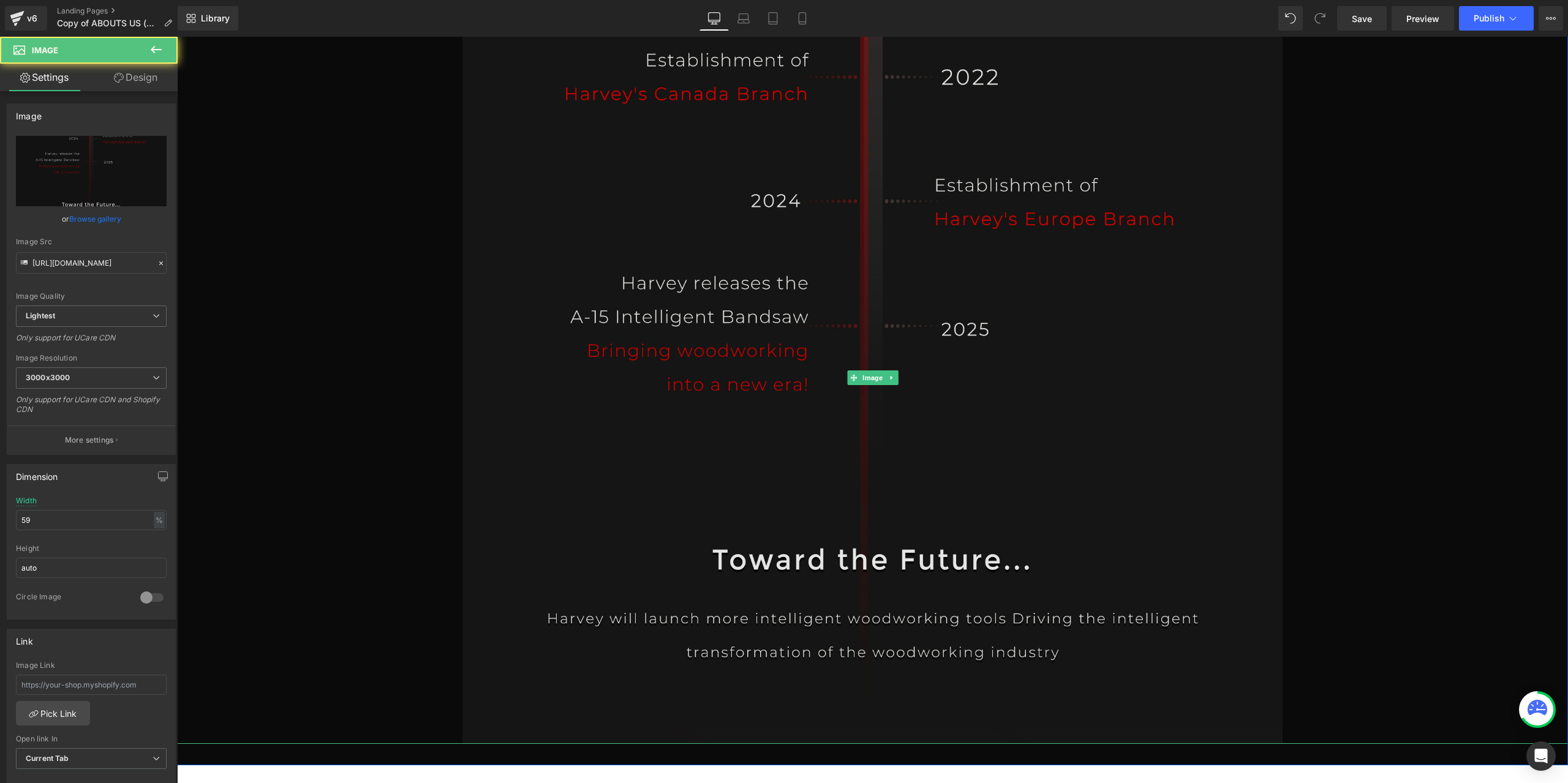
scroll to position [14267, 0]
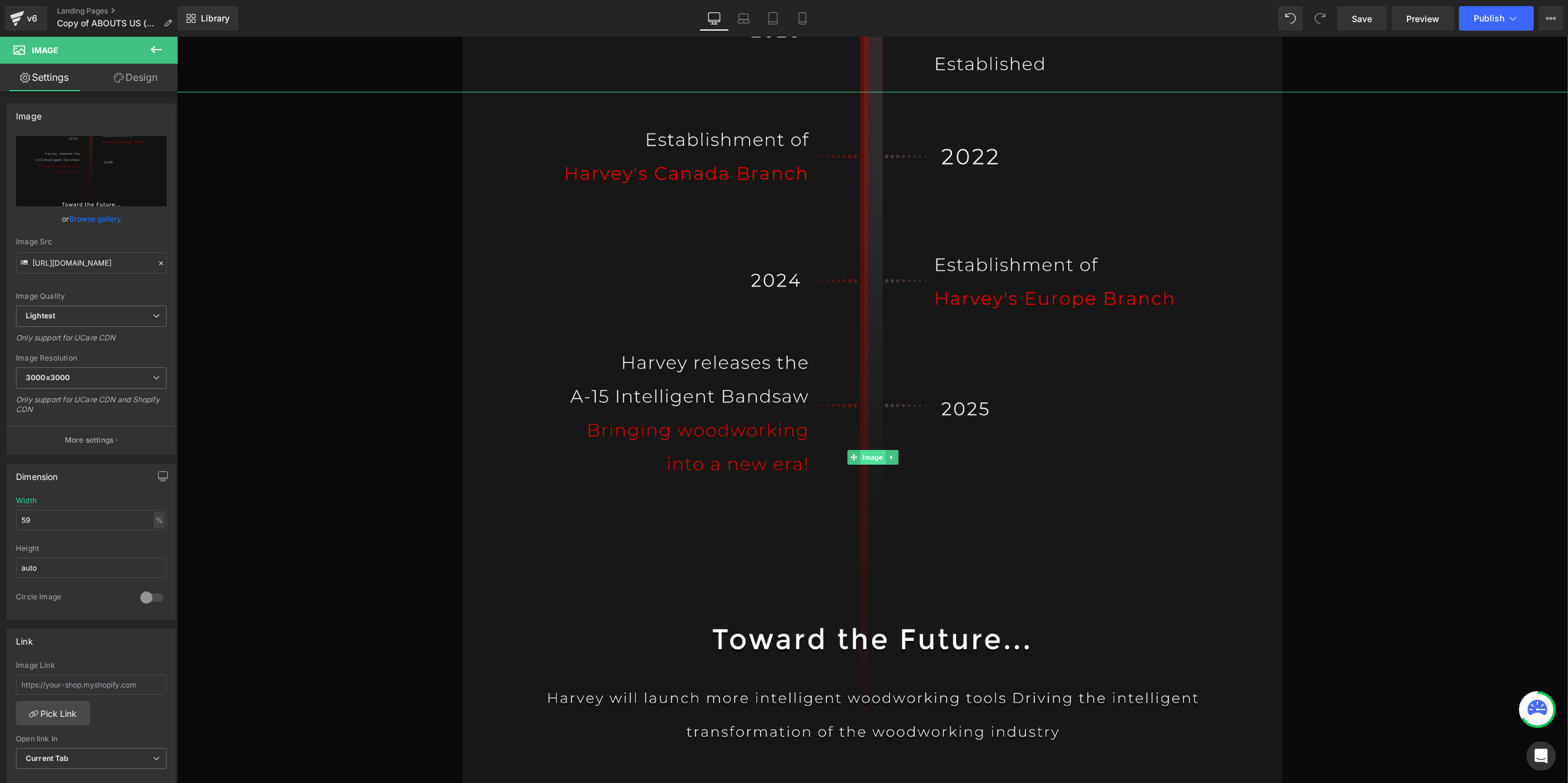
click at [872, 462] on span "Image" at bounding box center [872, 457] width 25 height 15
click at [122, 156] on link "Replace Image" at bounding box center [92, 171] width 151 height 70
type input "C:\fakepath\PAGE2_12.jpg"
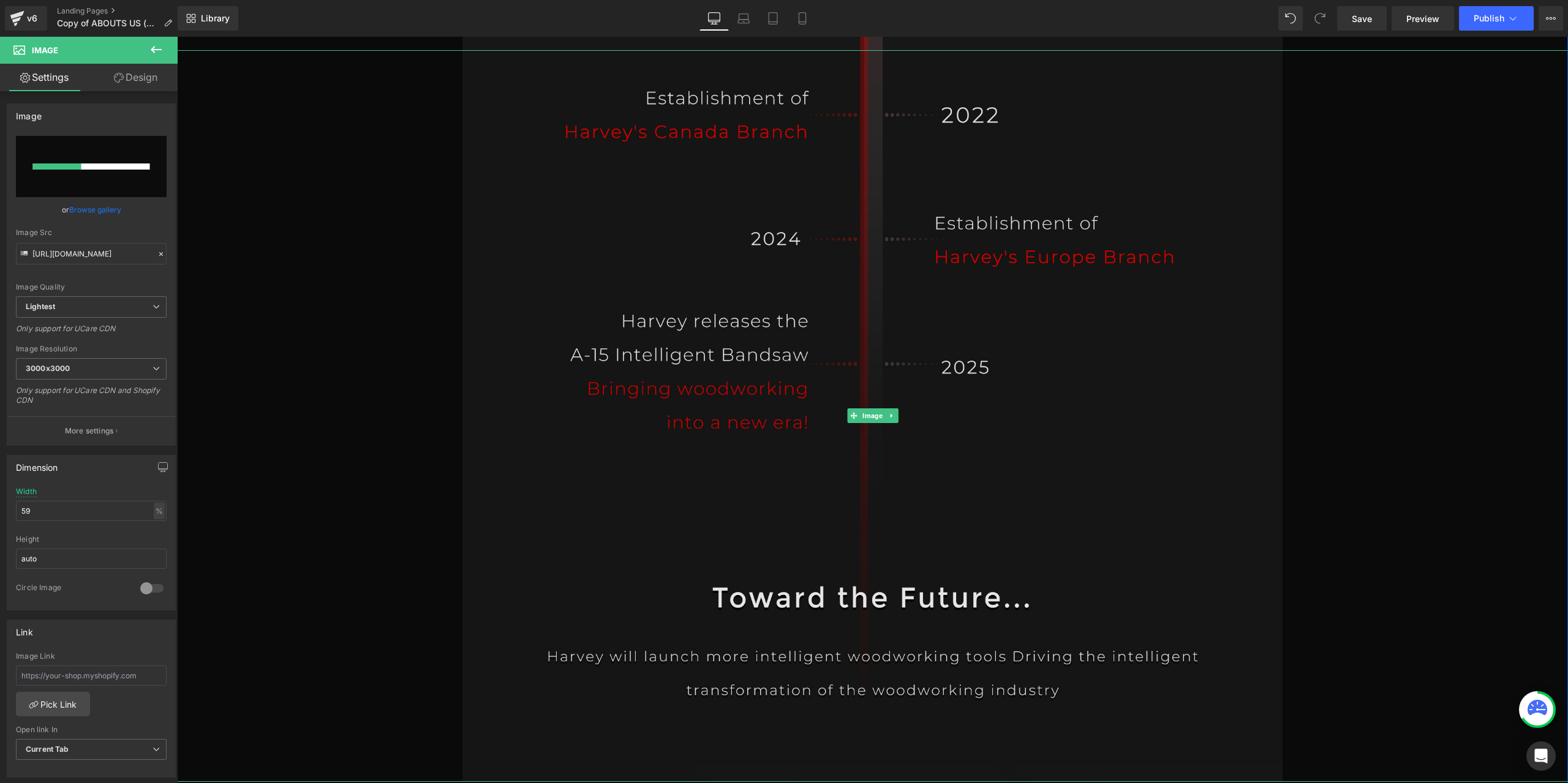
scroll to position [14328, 0]
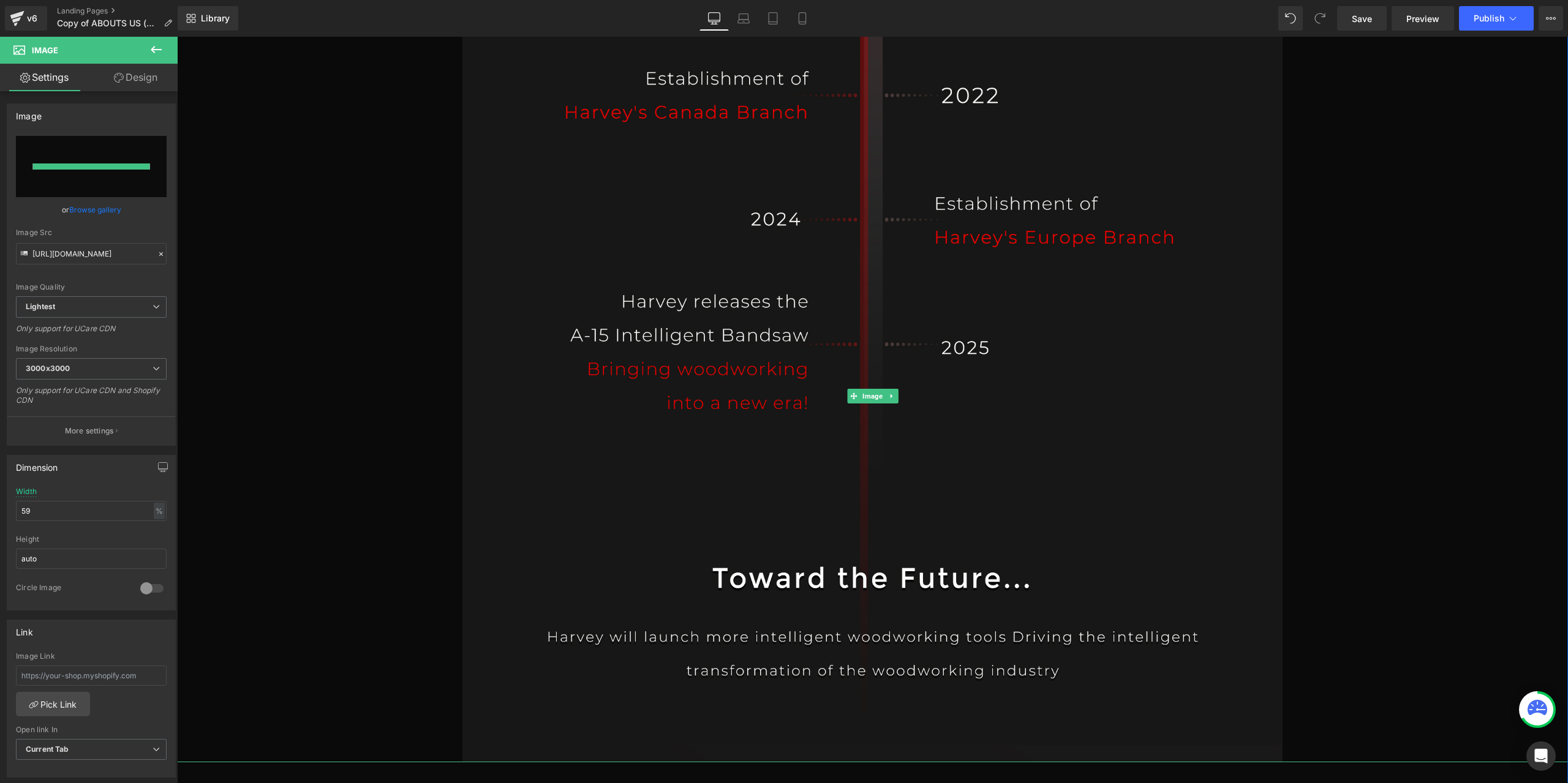
type input "[URL][DOMAIN_NAME]"
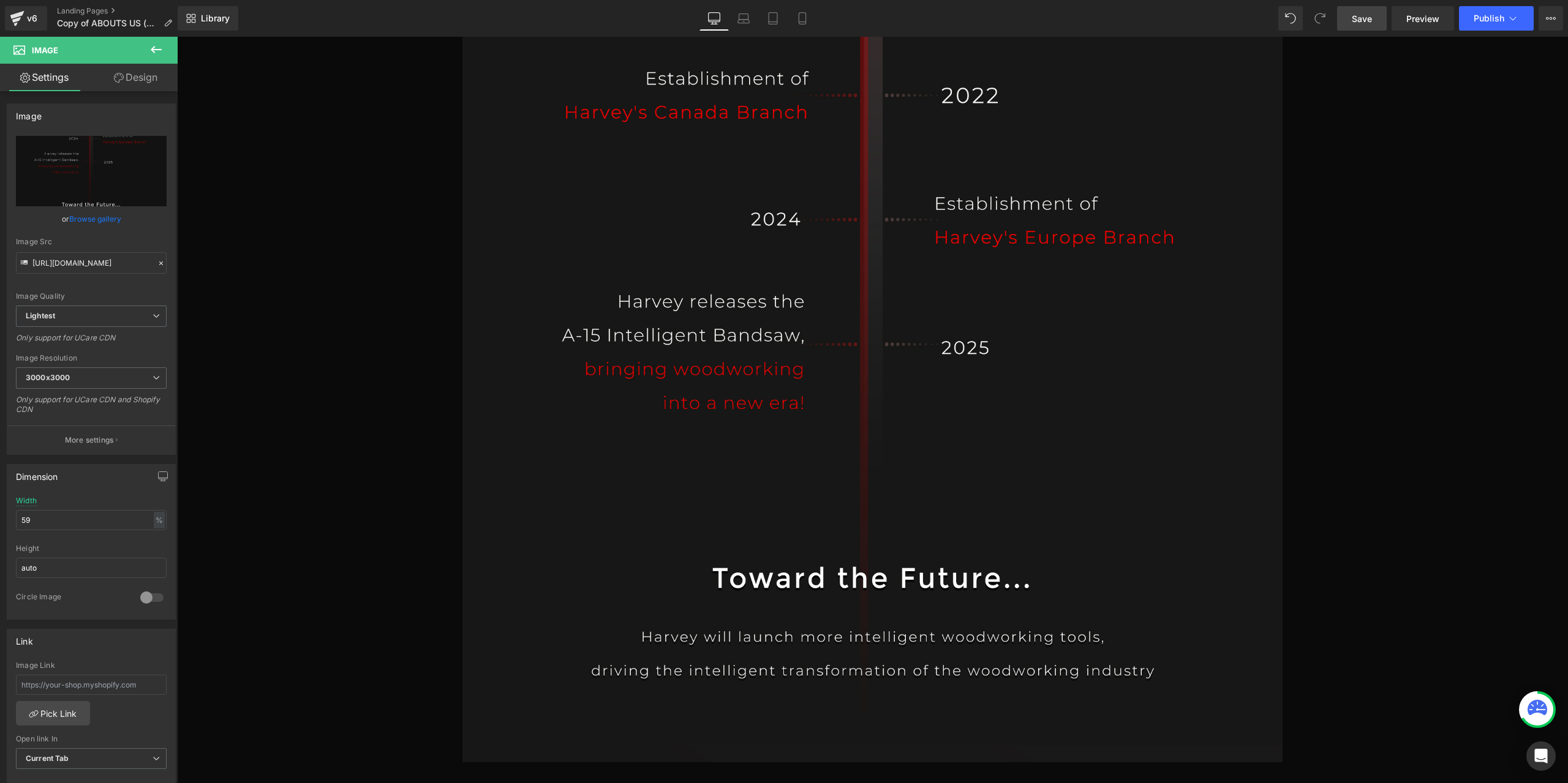
click at [1358, 21] on span "Save" at bounding box center [1362, 18] width 21 height 13
click at [1439, 16] on span "Preview" at bounding box center [1422, 18] width 33 height 13
click at [1376, 30] on link "Save" at bounding box center [1362, 18] width 50 height 25
click at [1416, 19] on span "Preview" at bounding box center [1422, 18] width 33 height 13
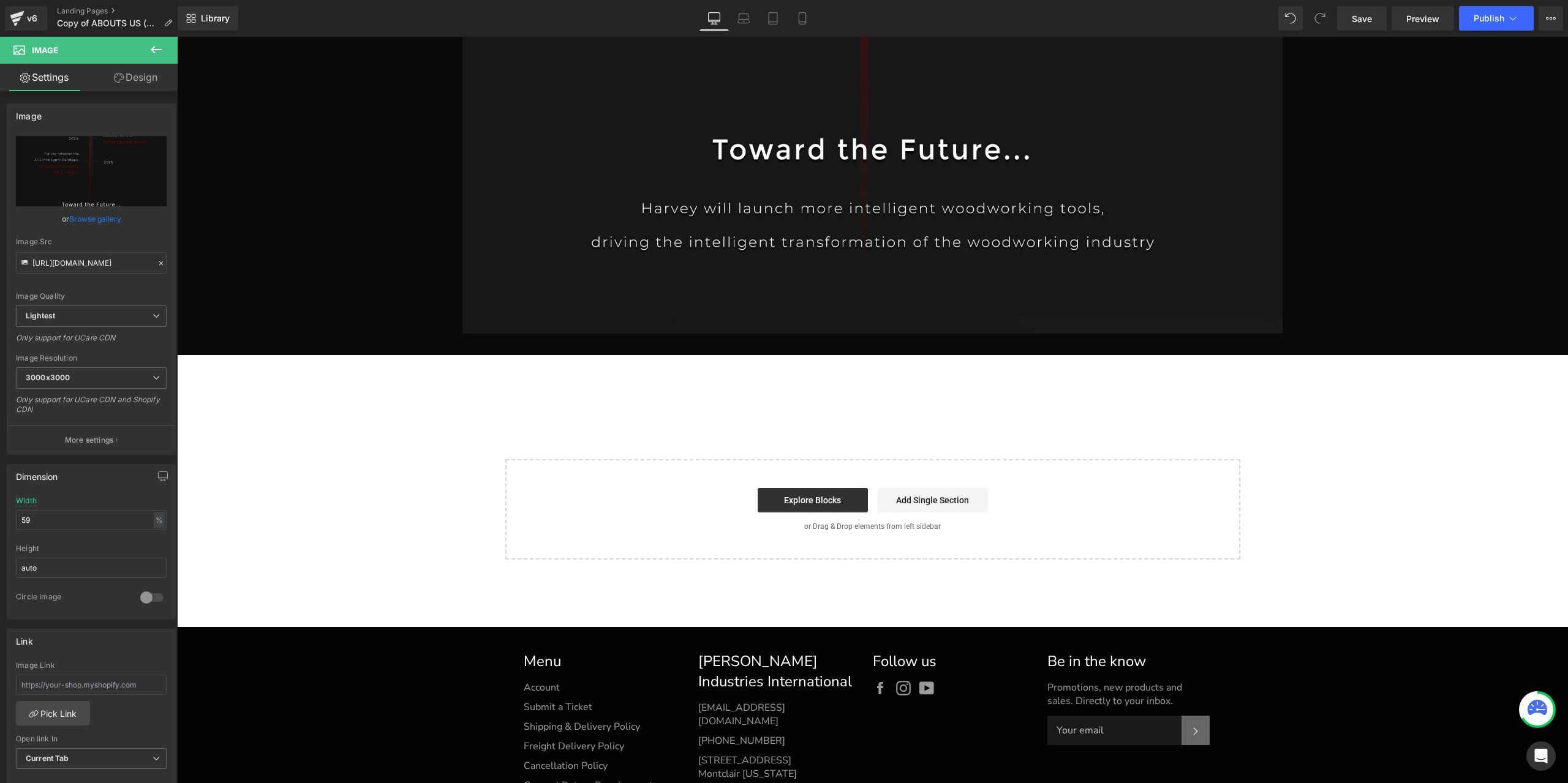
scroll to position [14450, 0]
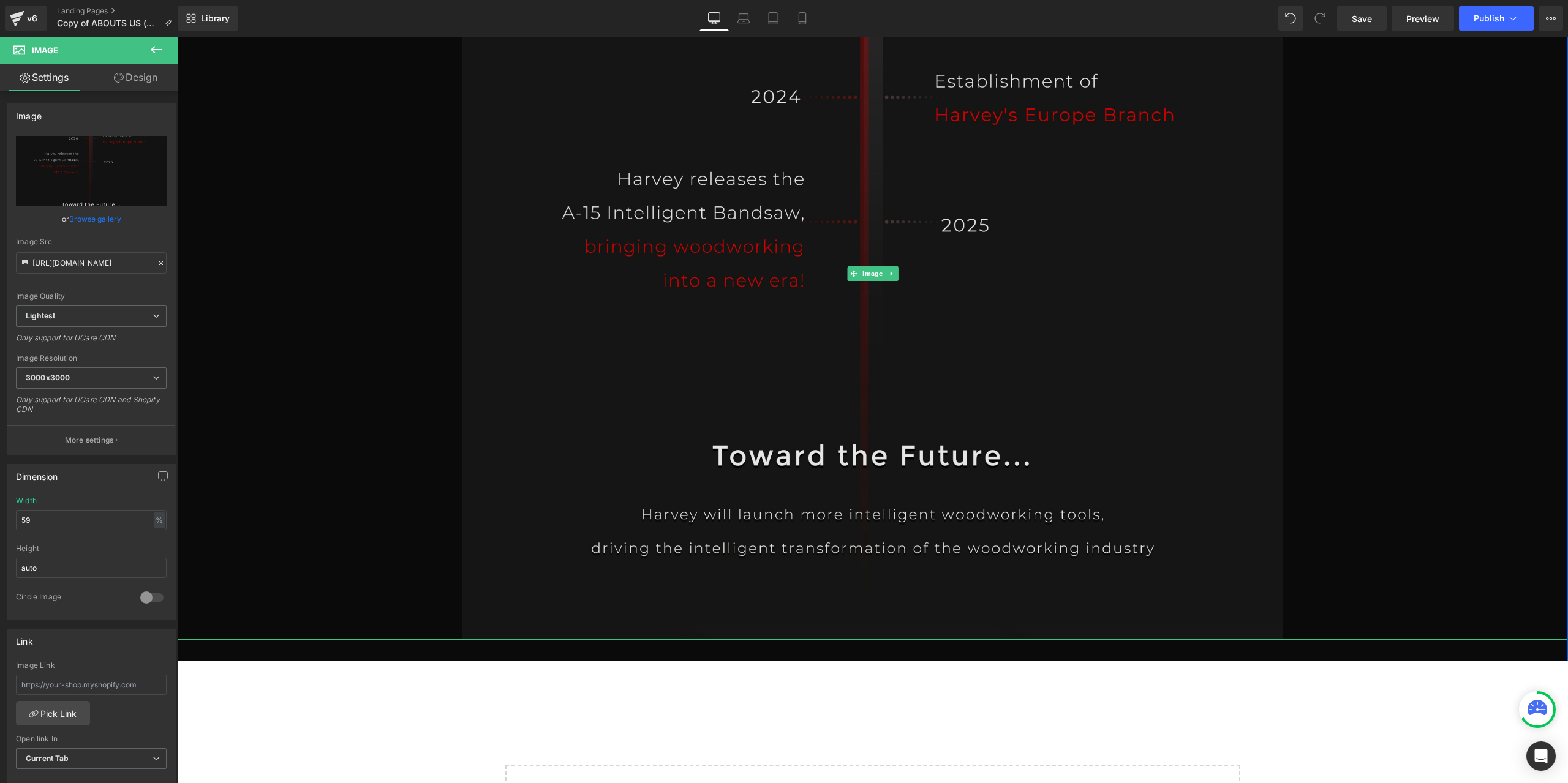
click at [832, 518] on img at bounding box center [872, 274] width 821 height 732
click at [873, 280] on span "Image" at bounding box center [872, 273] width 25 height 15
click at [105, 164] on icon "Replace Image" at bounding box center [91, 171] width 98 height 15
type input "C:\fakepath\PAGE2_12.jpg"
type input "[URL][DOMAIN_NAME]"
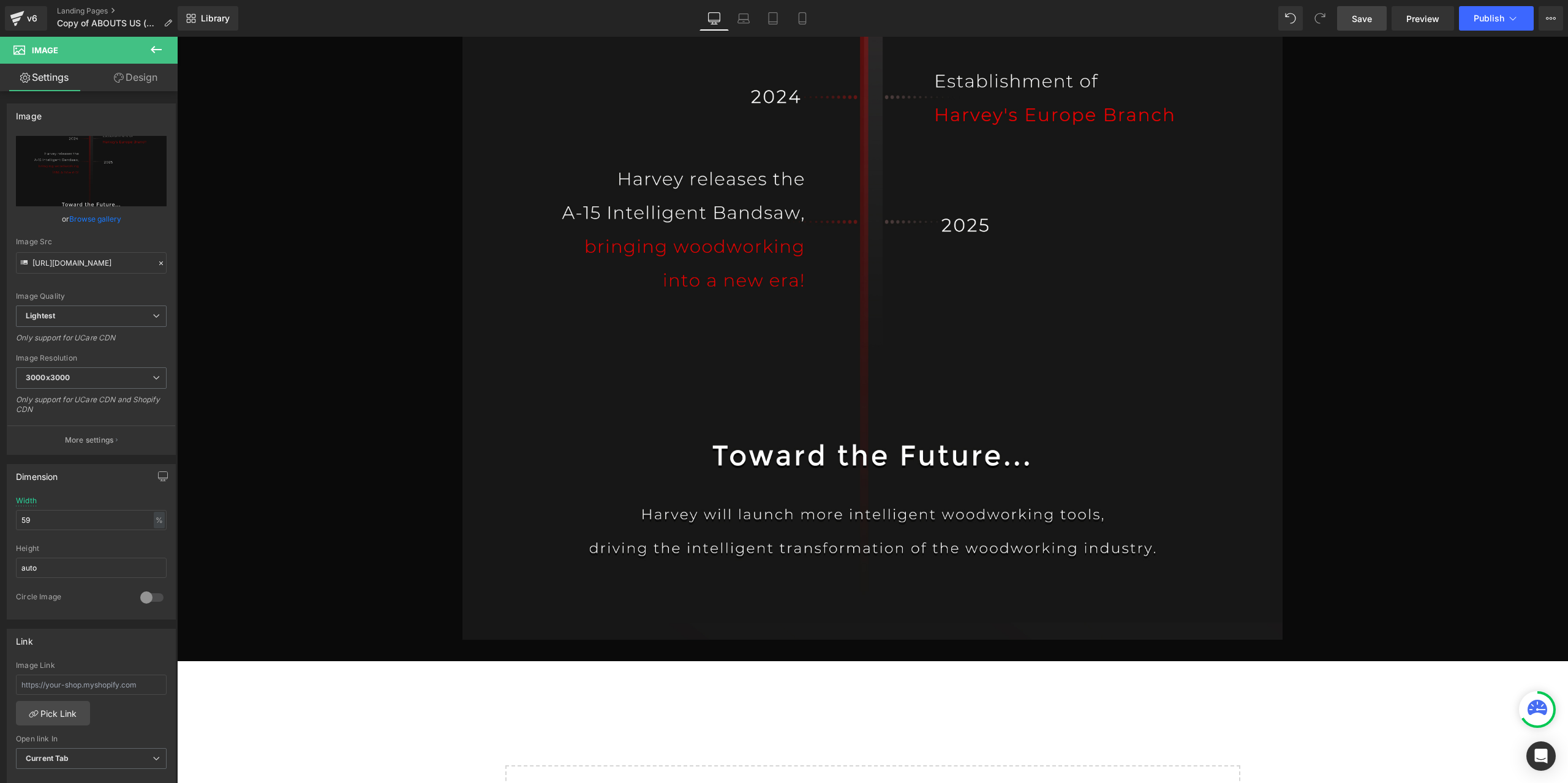
click at [1362, 18] on span "Save" at bounding box center [1362, 18] width 21 height 13
click at [1549, 22] on icon at bounding box center [1550, 18] width 9 height 9
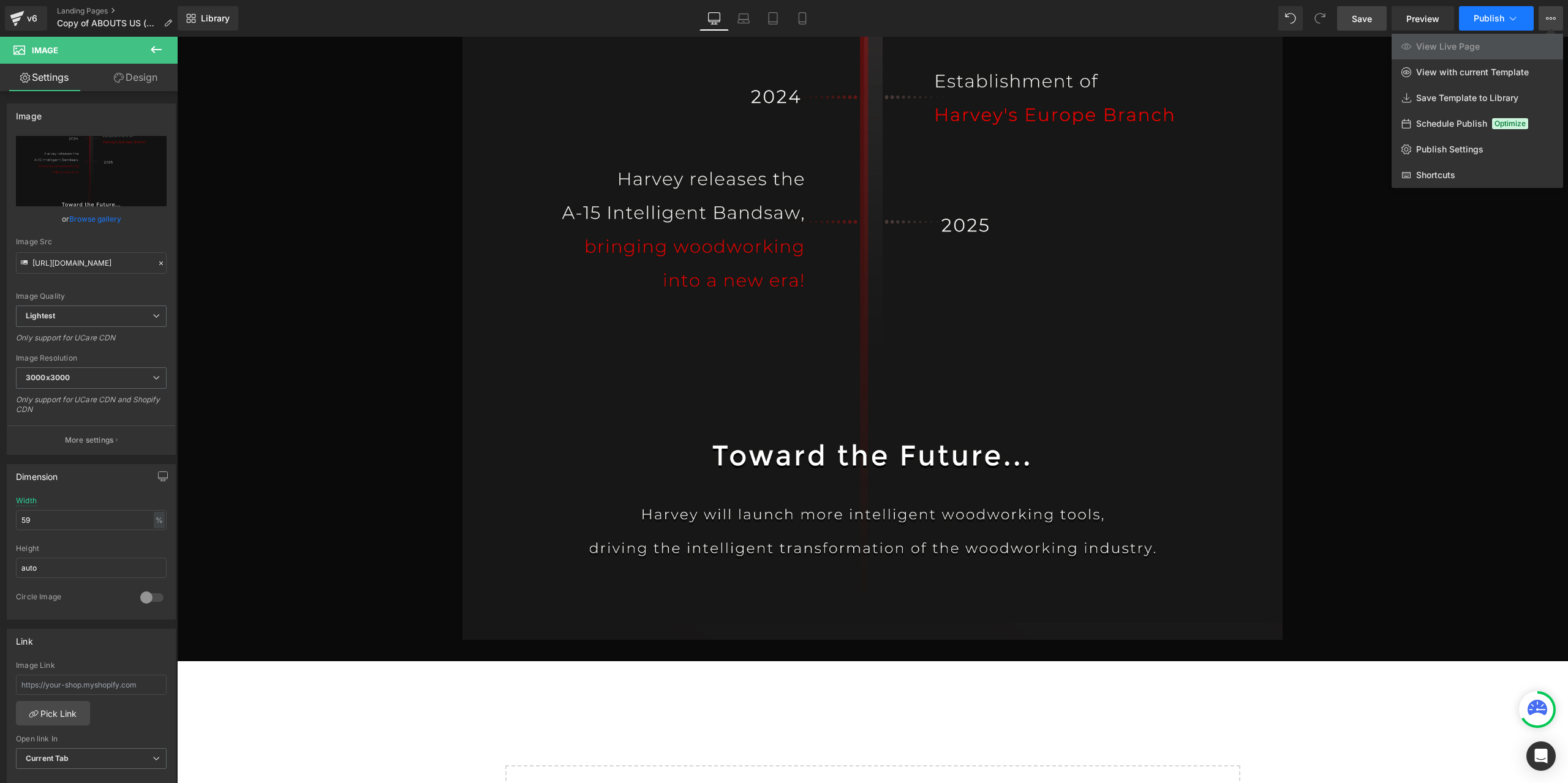
click at [1509, 16] on icon at bounding box center [1512, 18] width 12 height 12
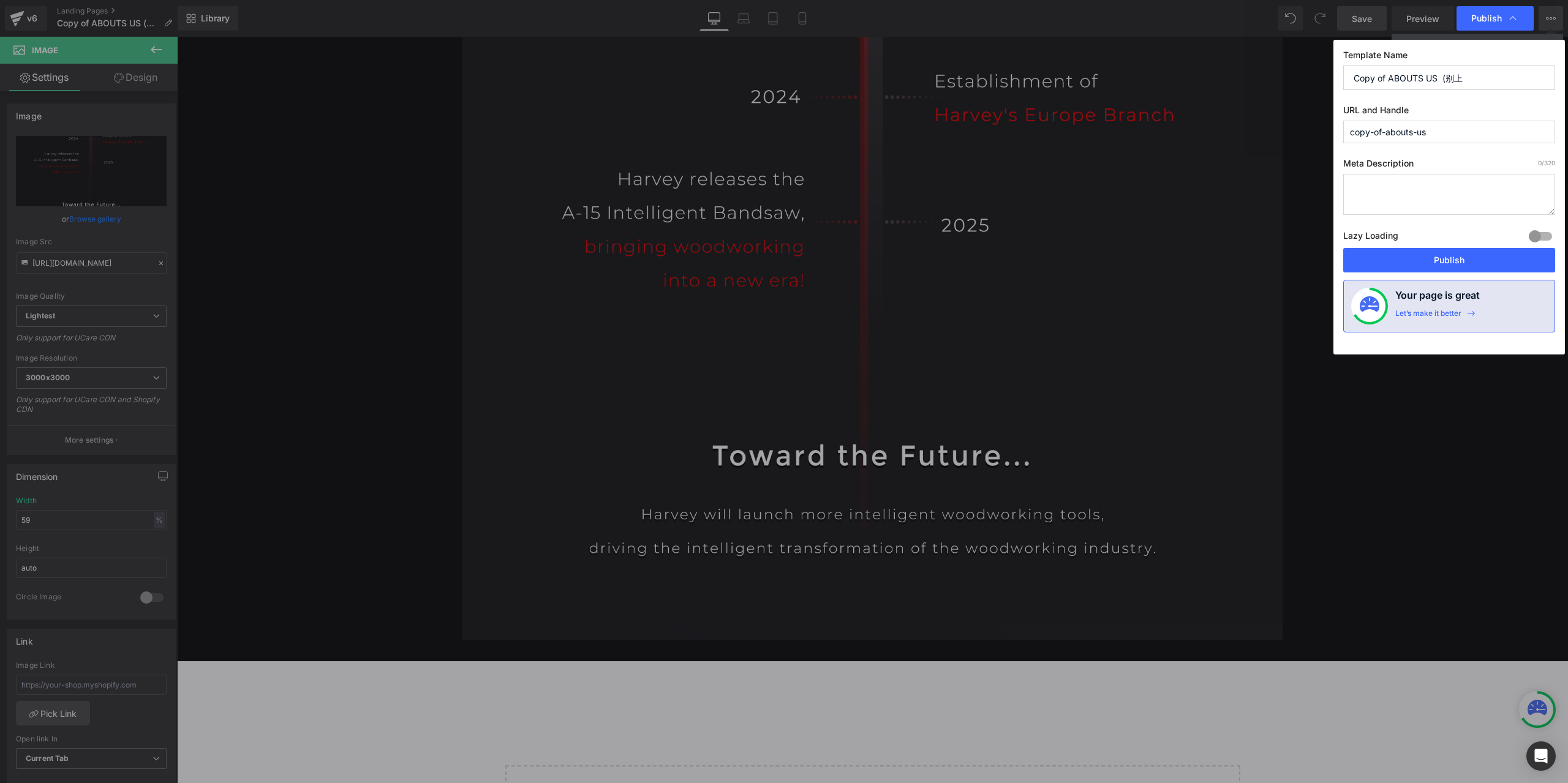
click at [1509, 16] on icon at bounding box center [1512, 18] width 12 height 12
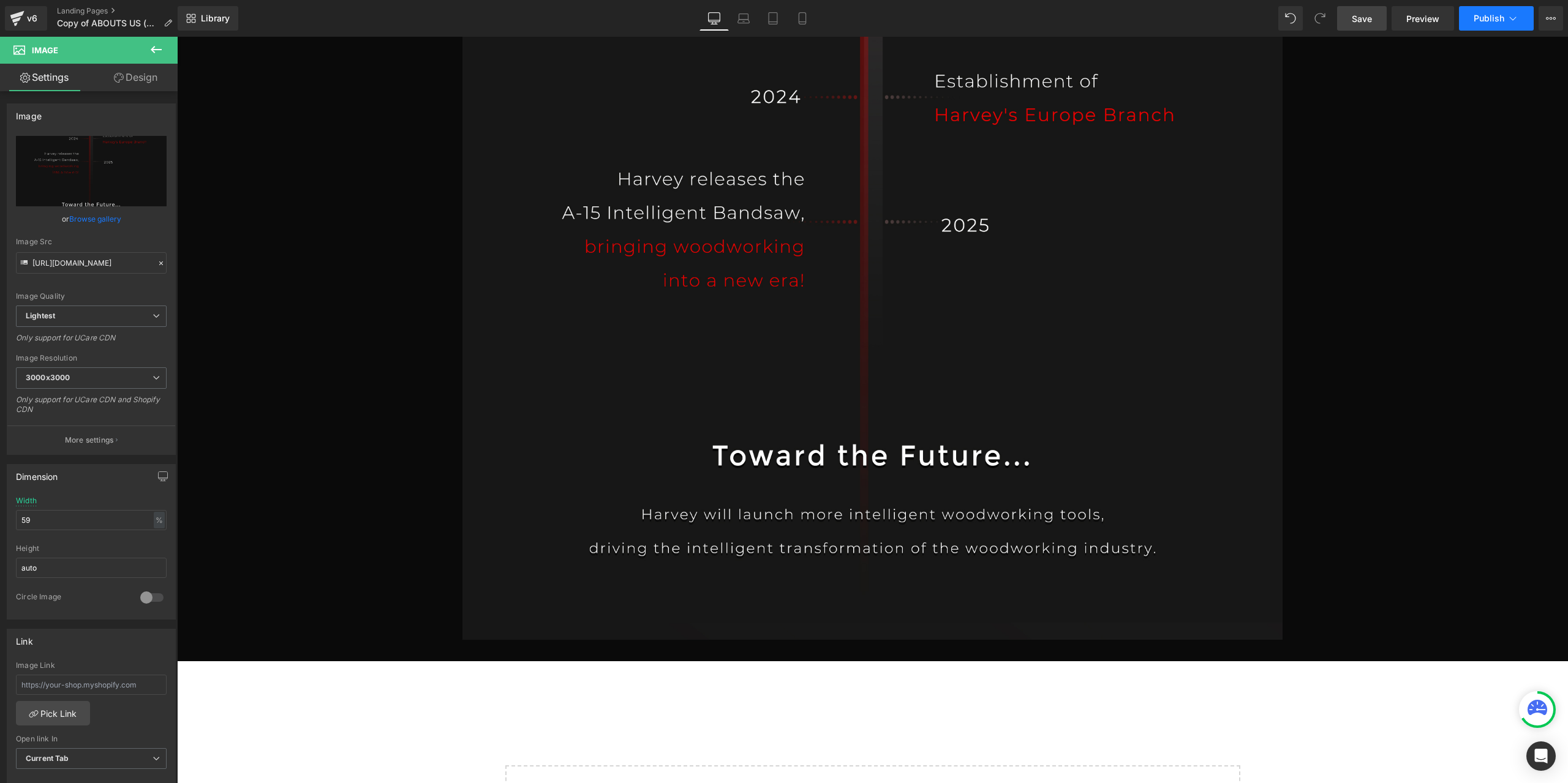
click at [1513, 16] on icon at bounding box center [1512, 18] width 12 height 12
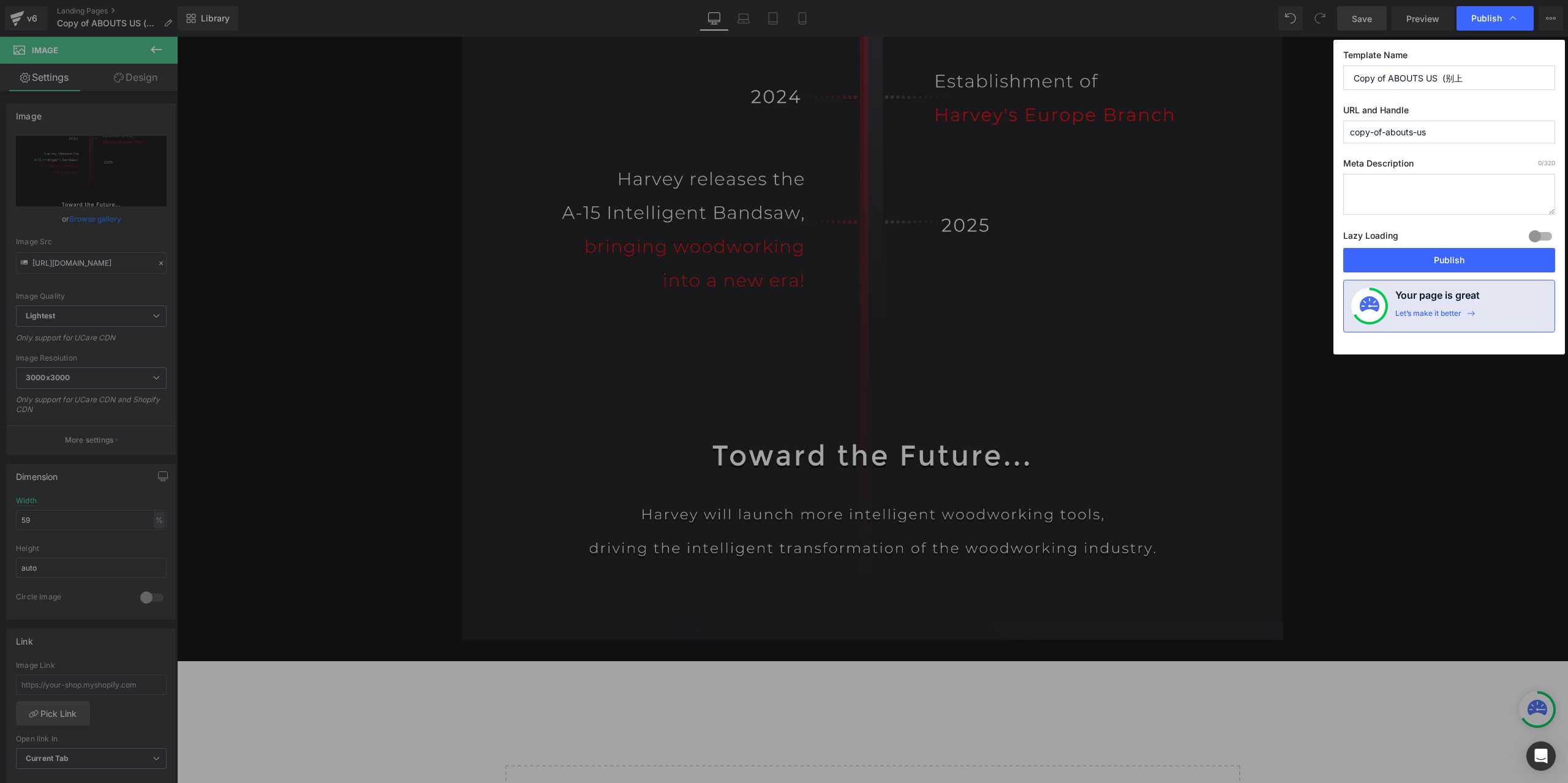
drag, startPoint x: 1386, startPoint y: 127, endPoint x: 1318, endPoint y: 141, distance: 69.4
click at [1318, 141] on div "Publish Template Name Copy of ABOUTS US (别上 URL and Handle copy-of-abouts-us Me…" at bounding box center [784, 391] width 1568 height 783
type input "abouts-us-2025"
drag, startPoint x: 1474, startPoint y: 76, endPoint x: 1267, endPoint y: 124, distance: 212.5
click at [1267, 124] on div "Publish Template Name Copy of ABOUTS US (别上 URL and Handle abouts-us-2025 Meta …" at bounding box center [784, 391] width 1568 height 783
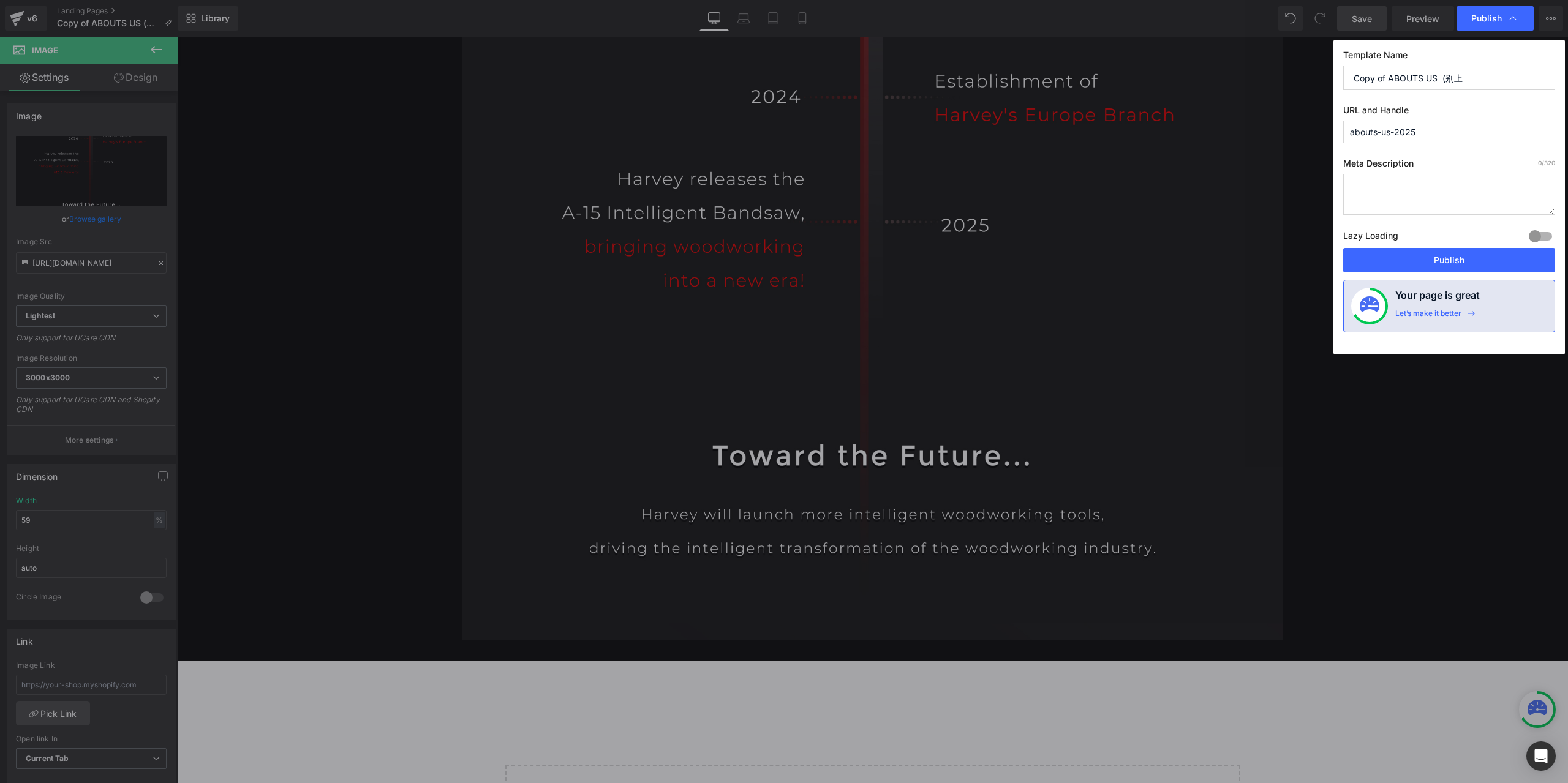
click at [1381, 69] on input "Copy of ABOUTS US (别上" at bounding box center [1449, 78] width 212 height 25
drag, startPoint x: 1389, startPoint y: 73, endPoint x: 1313, endPoint y: 80, distance: 76.3
click at [1313, 80] on div "Publish Template Name Copy of ABOUTS US (别上 URL and Handle abouts-us-2025 Meta …" at bounding box center [784, 391] width 1568 height 783
click at [1405, 83] on input "ABOUTS US NEW" at bounding box center [1449, 78] width 212 height 25
type input "ABOUTS US NEW"
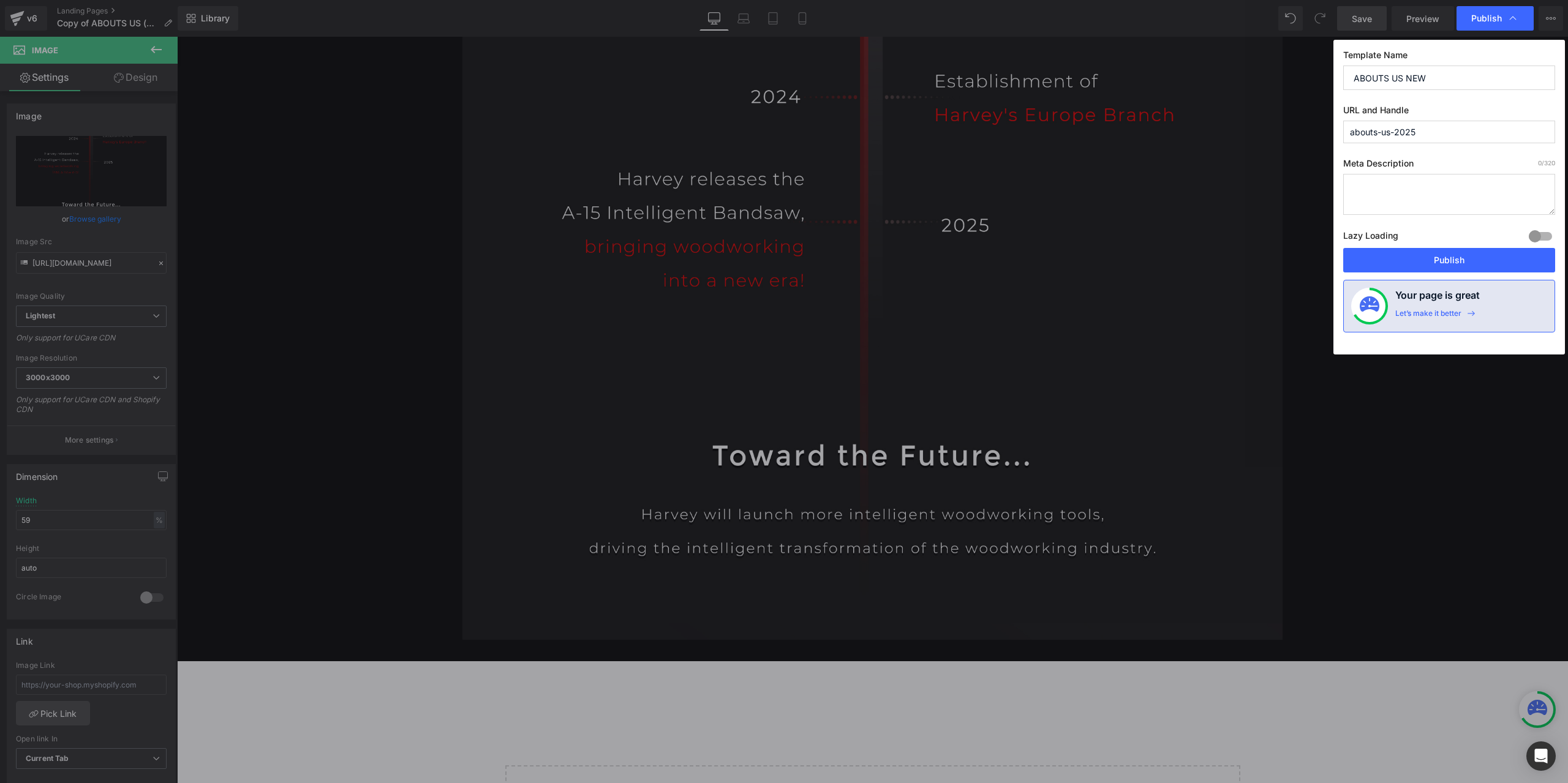
click at [1375, 129] on input "abouts-us-2025" at bounding box center [1449, 132] width 212 height 22
click at [1450, 260] on button "Publish" at bounding box center [1449, 260] width 212 height 25
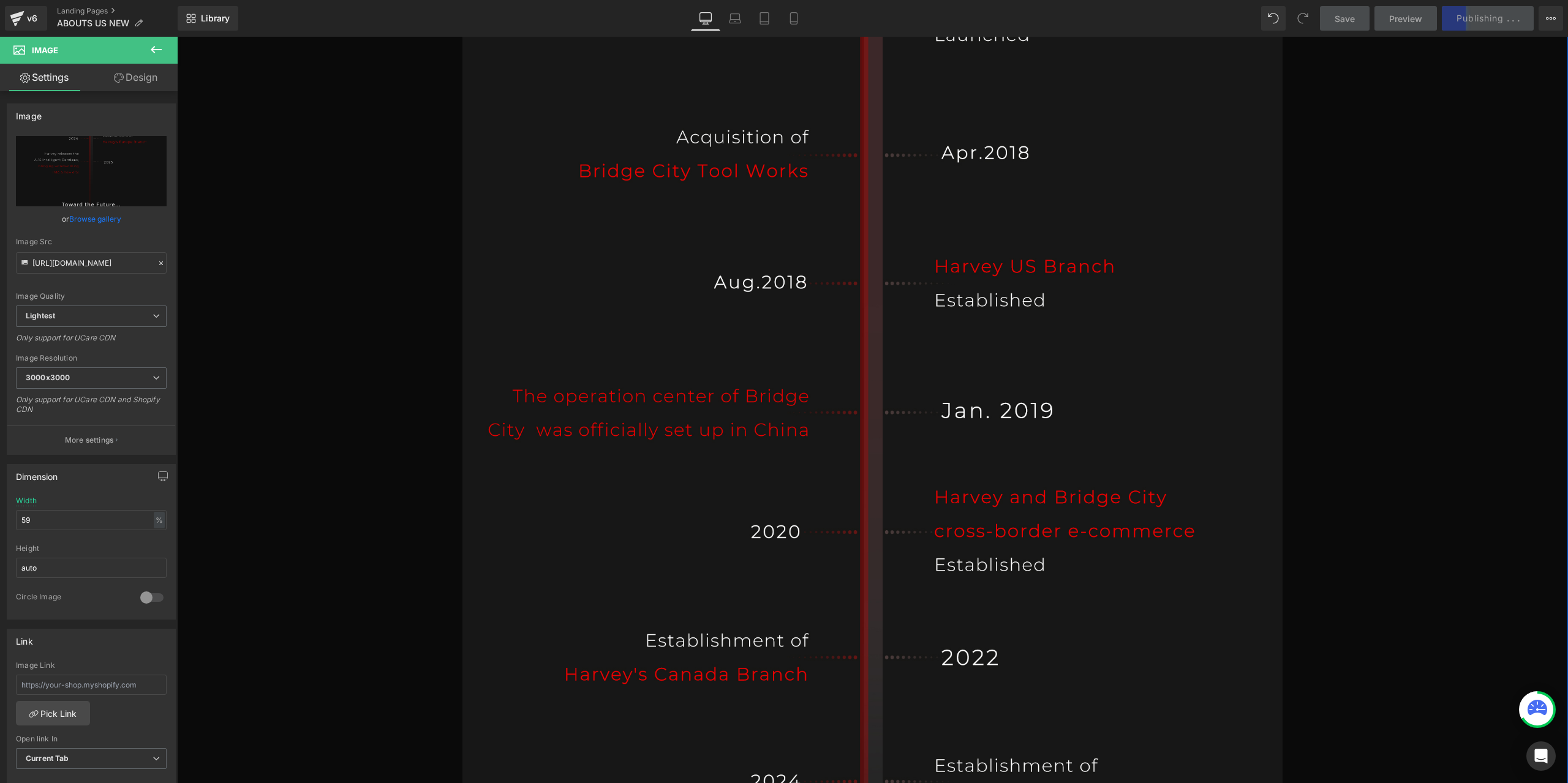
scroll to position [13716, 0]
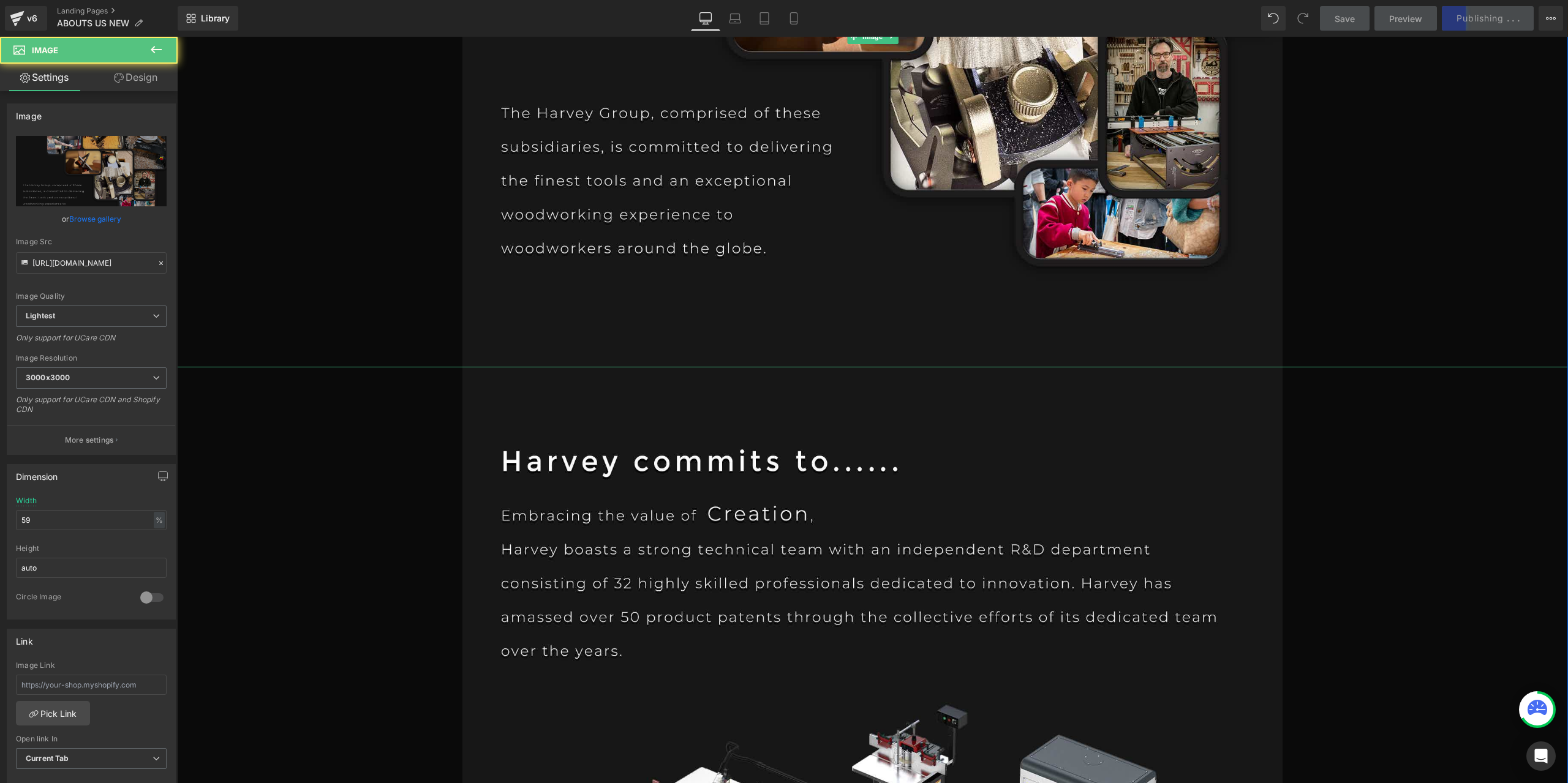
drag, startPoint x: 1563, startPoint y: 86, endPoint x: 1487, endPoint y: 111, distance: 80.0
click at [1487, 111] on div at bounding box center [872, 37] width 1391 height 661
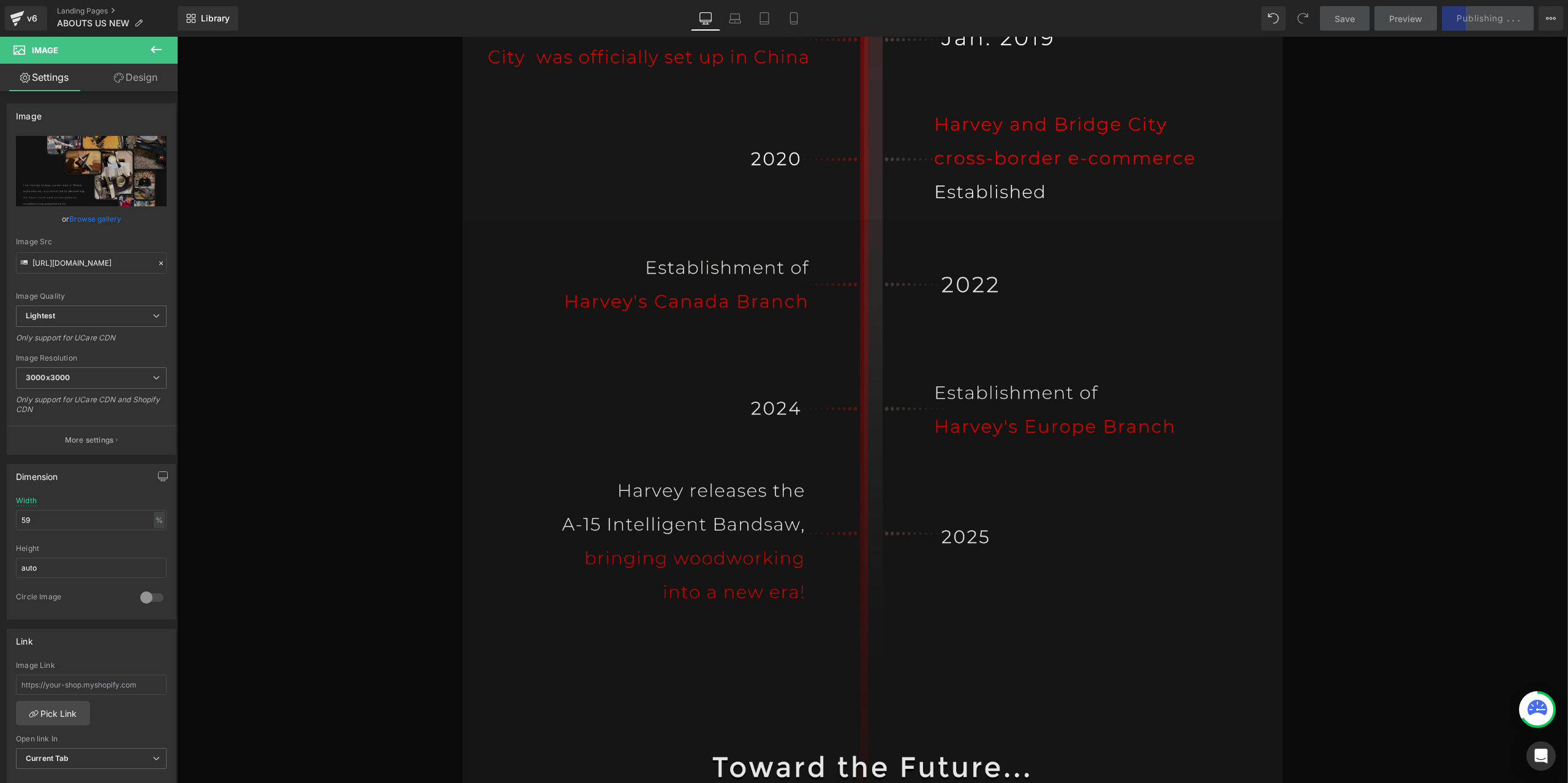
scroll to position [14097, 0]
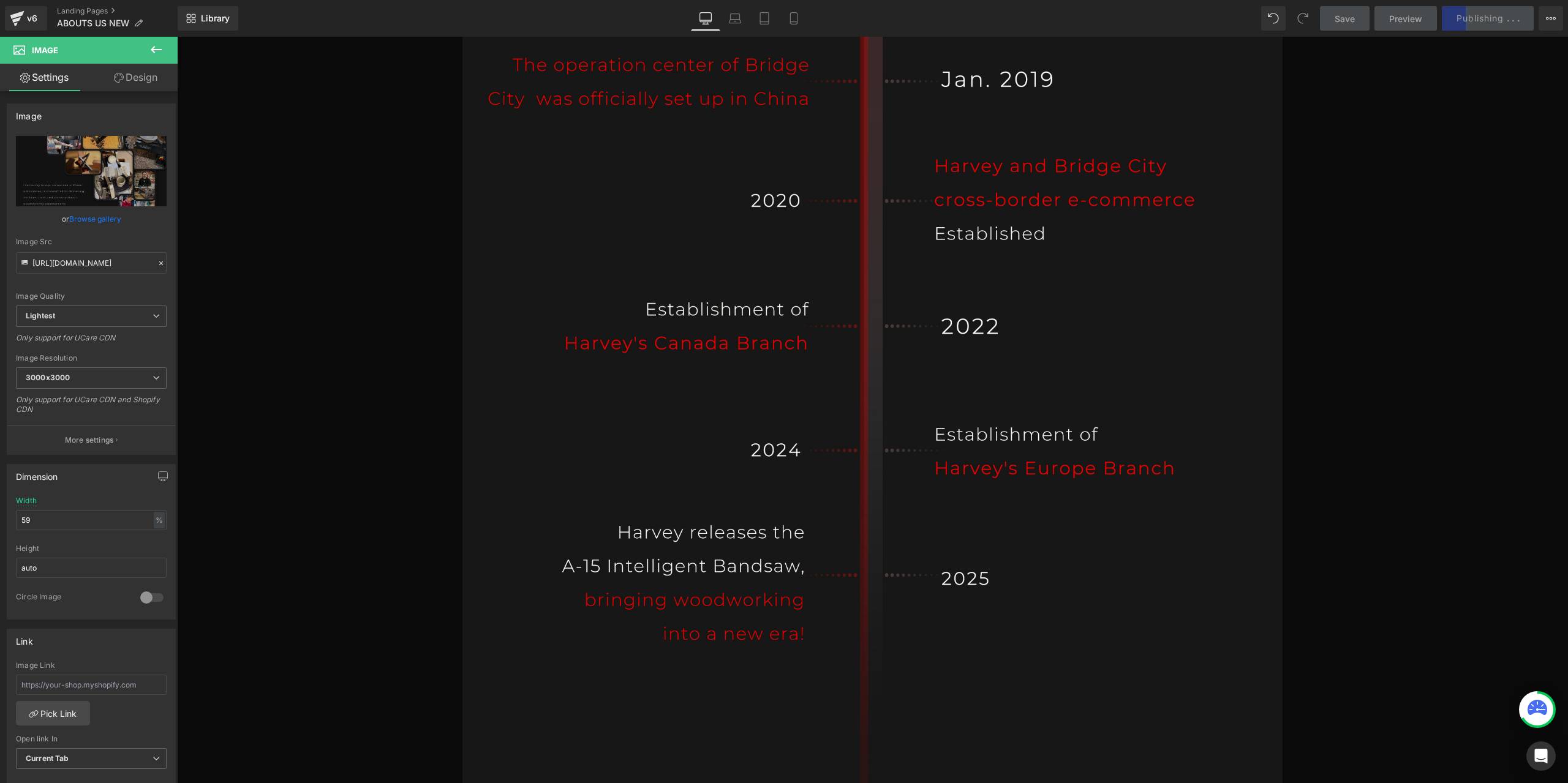
drag, startPoint x: 1376, startPoint y: 684, endPoint x: 1385, endPoint y: 685, distance: 9.1
click at [1551, 721] on div at bounding box center [1536, 709] width 37 height 37
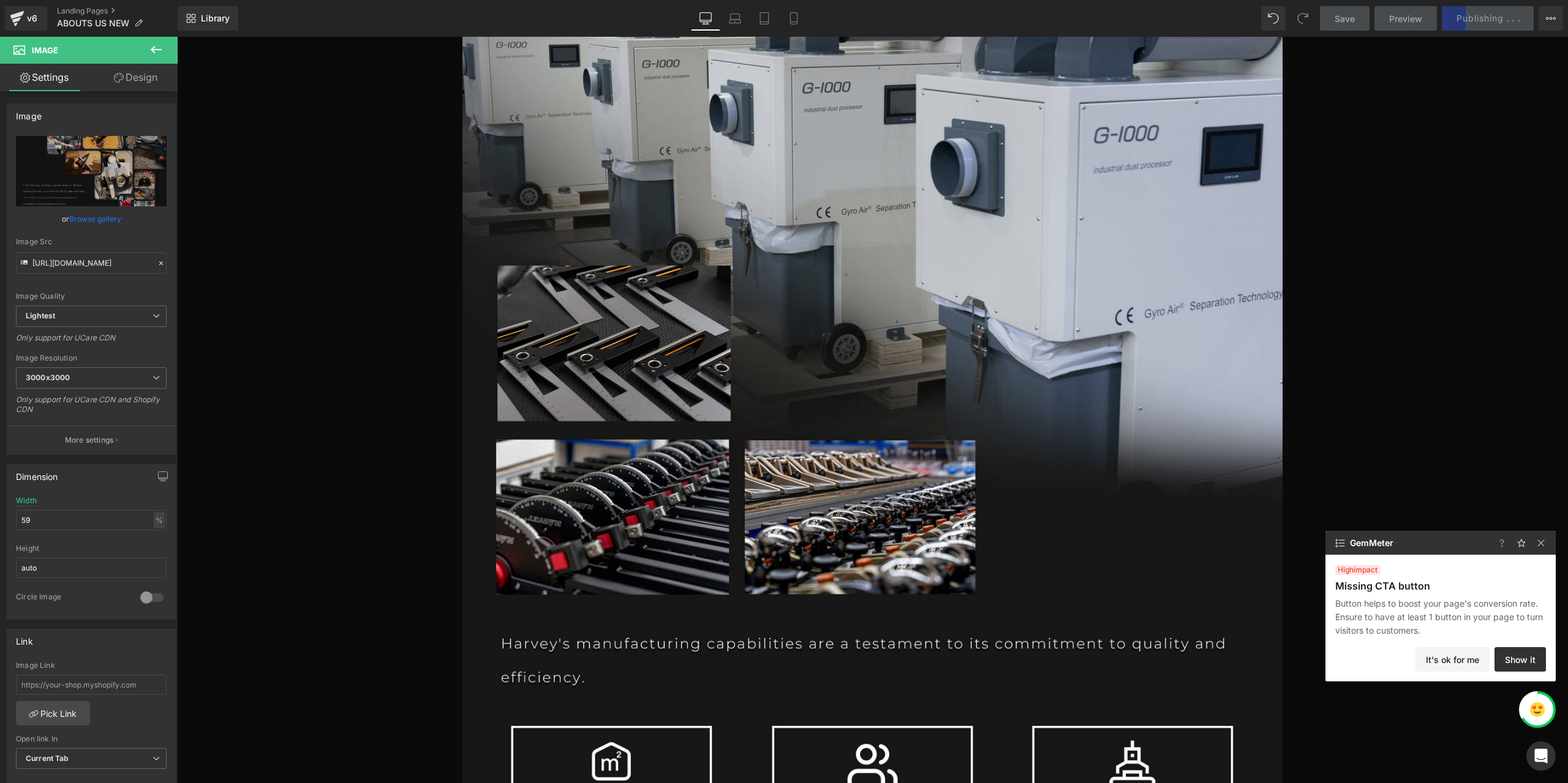
scroll to position [7718, 0]
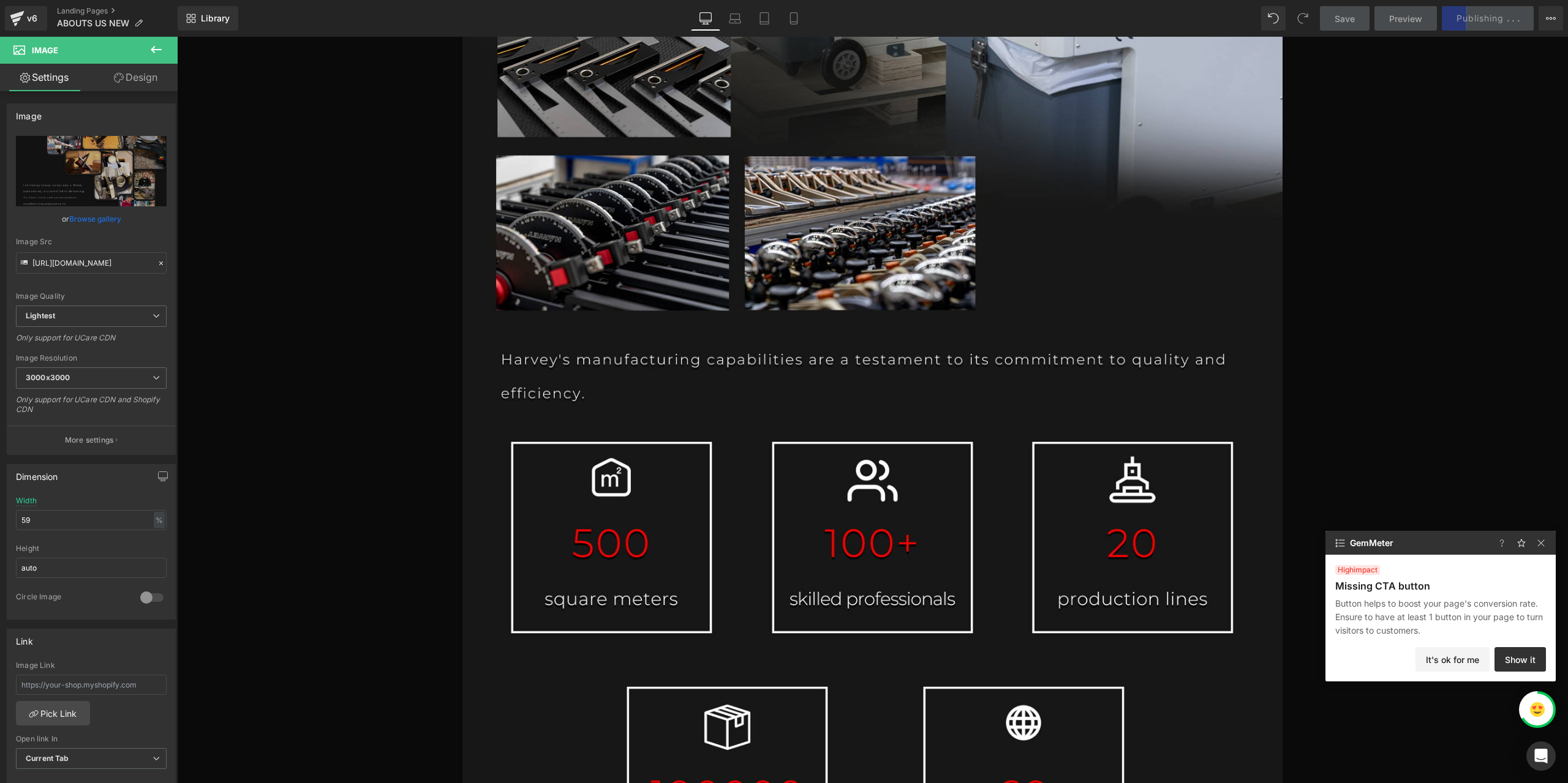
click at [1518, 421] on div at bounding box center [872, 320] width 1391 height 1662
click at [1546, 550] on img at bounding box center [1541, 543] width 15 height 15
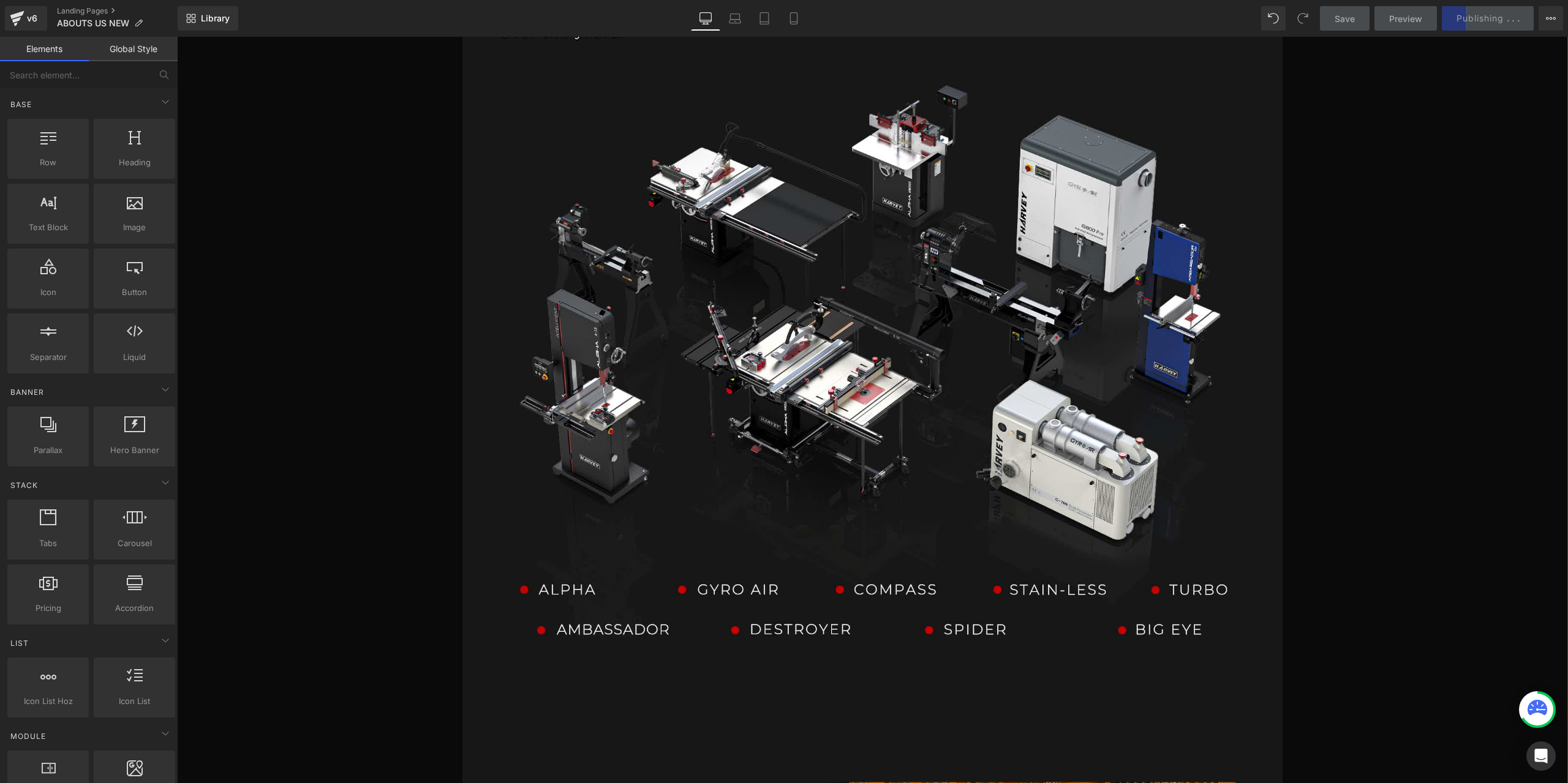
scroll to position [4228, 0]
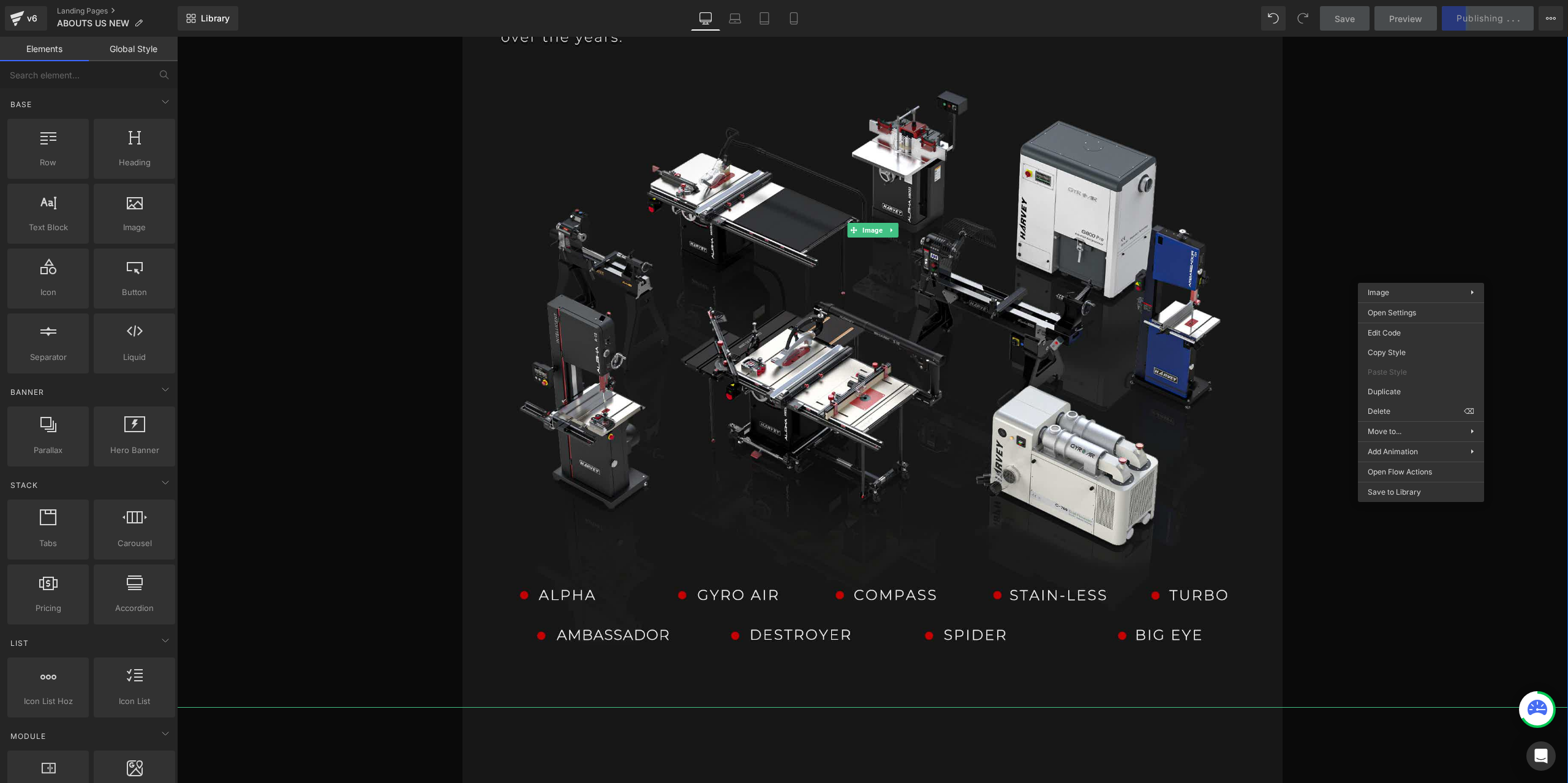
click at [1403, 200] on div at bounding box center [872, 231] width 1391 height 955
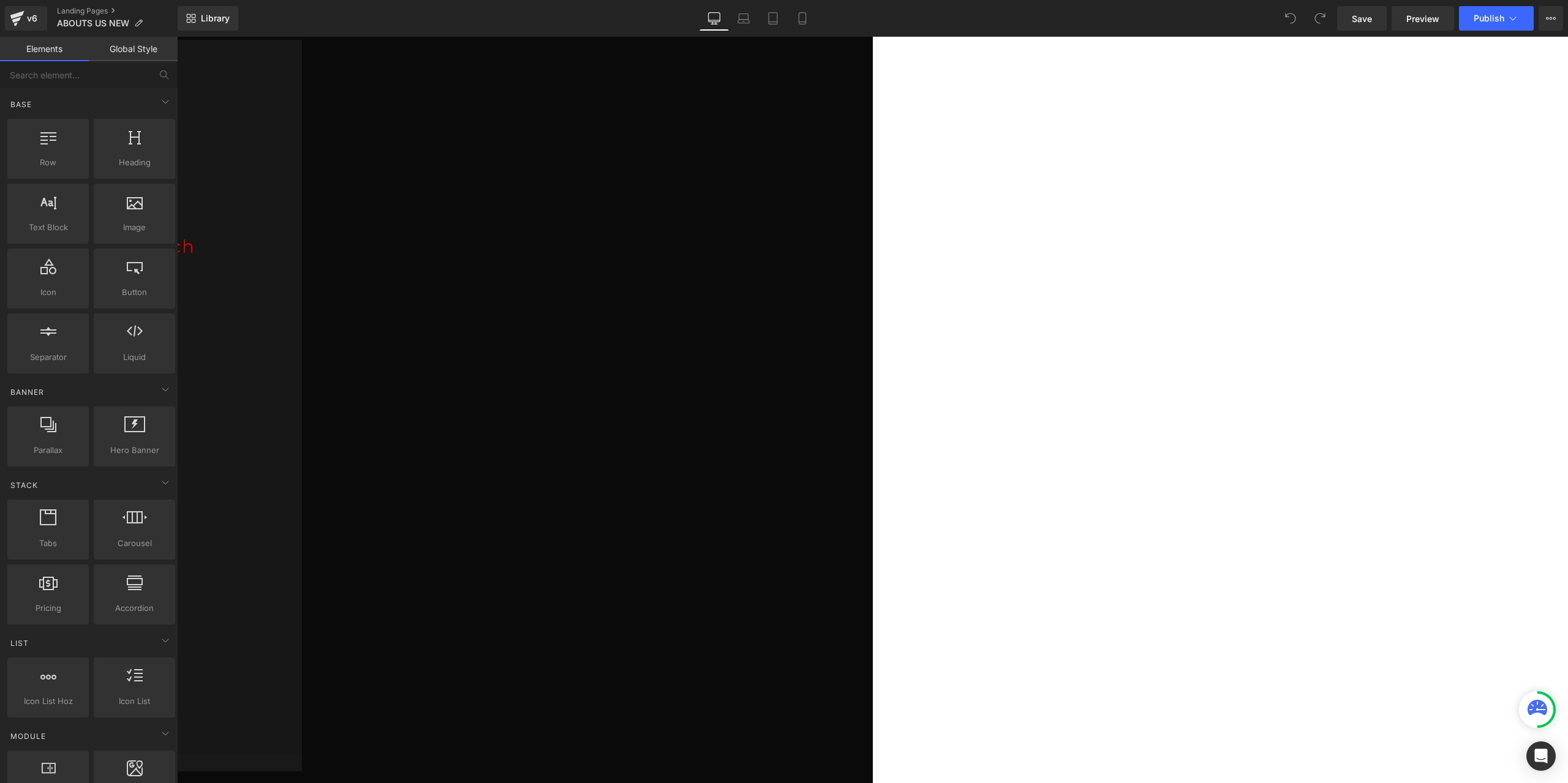
scroll to position [14404, 0]
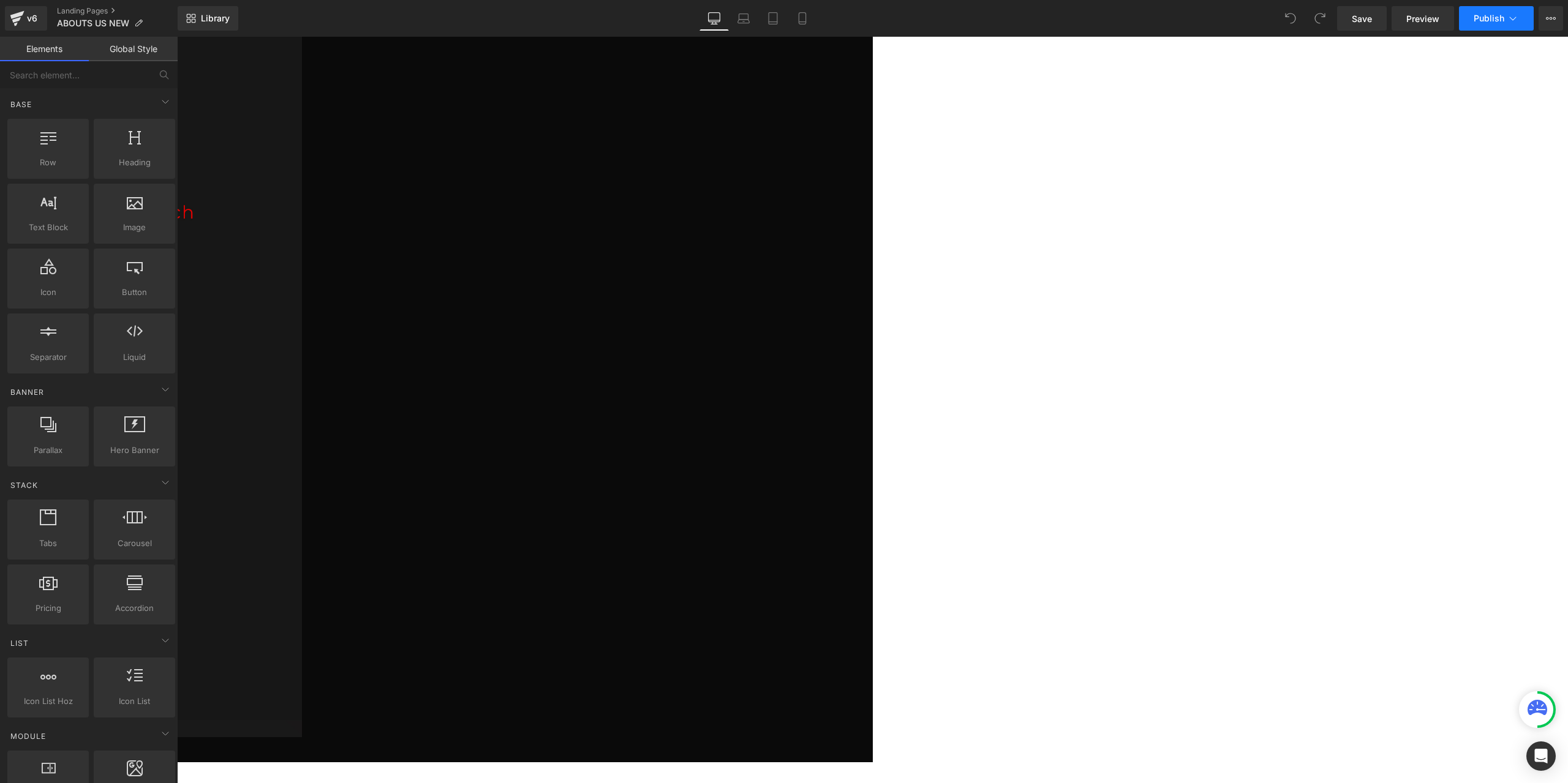
click at [1509, 22] on icon at bounding box center [1512, 18] width 12 height 12
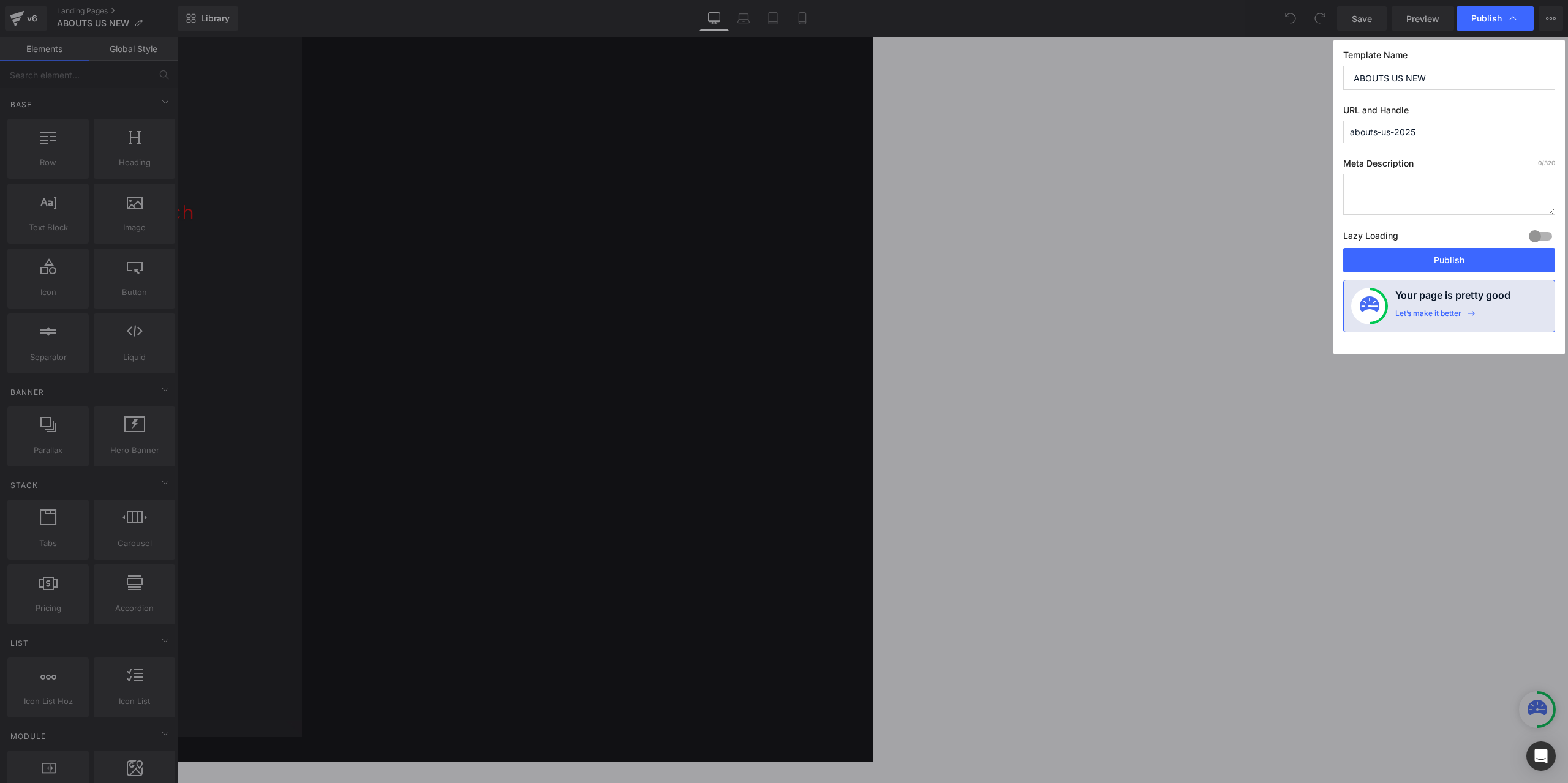
click at [1387, 72] on input "ABOUTS US NEW" at bounding box center [1449, 78] width 212 height 25
type input "ABOUT US NEW"
drag, startPoint x: 1405, startPoint y: 128, endPoint x: 1394, endPoint y: 133, distance: 12.1
click at [1403, 129] on input "abouts-us-2025" at bounding box center [1449, 132] width 212 height 22
click at [1376, 135] on input "abouts-us-2025" at bounding box center [1449, 132] width 212 height 22
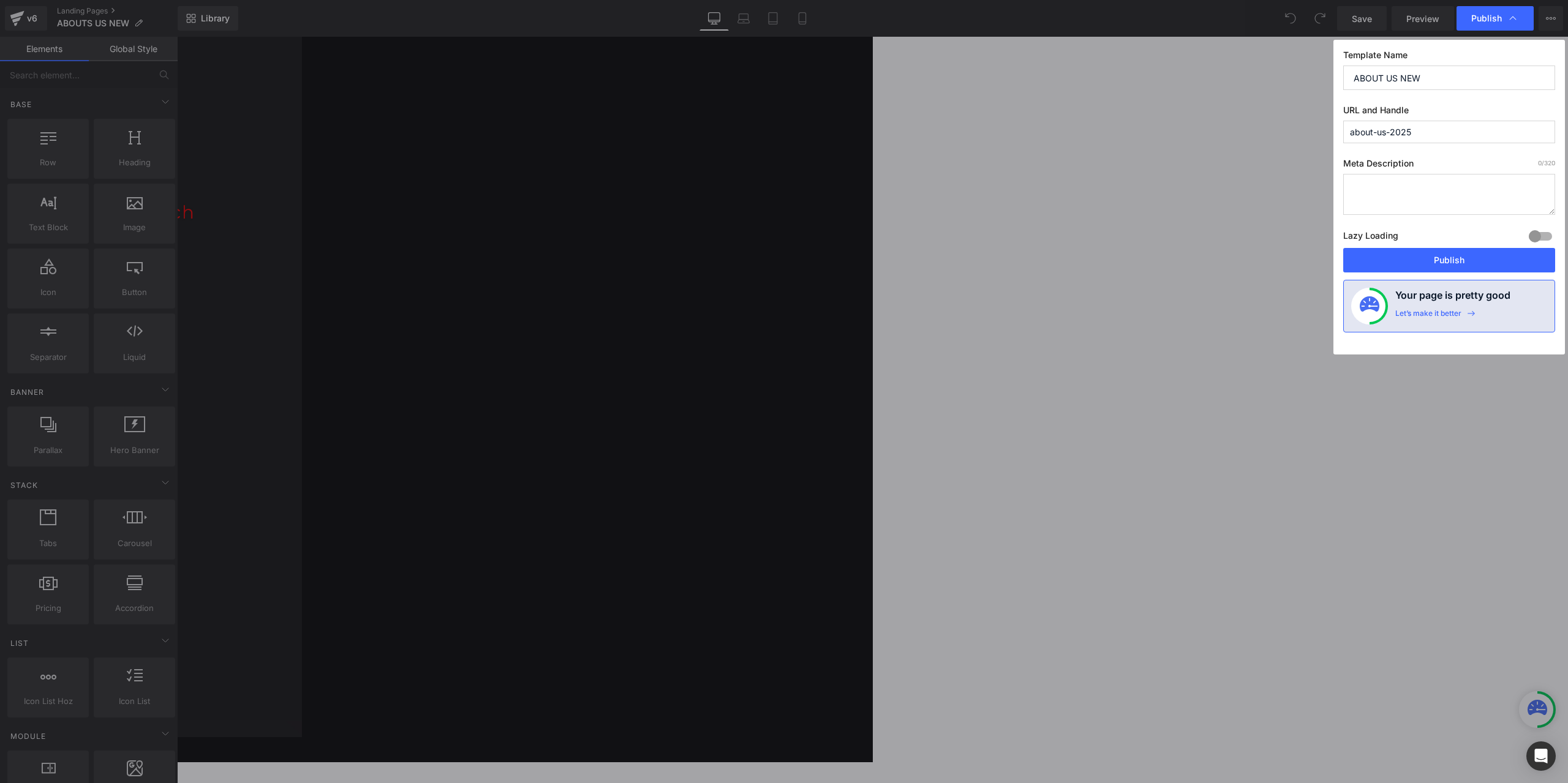
type input "about-us-2025"
drag, startPoint x: 1395, startPoint y: 80, endPoint x: 1387, endPoint y: 84, distance: 8.9
click at [1387, 84] on input "ABOUT US NEW" at bounding box center [1449, 78] width 212 height 25
type input "ABOUT HARVEY NEW"
drag, startPoint x: 1386, startPoint y: 133, endPoint x: 1336, endPoint y: 120, distance: 51.7
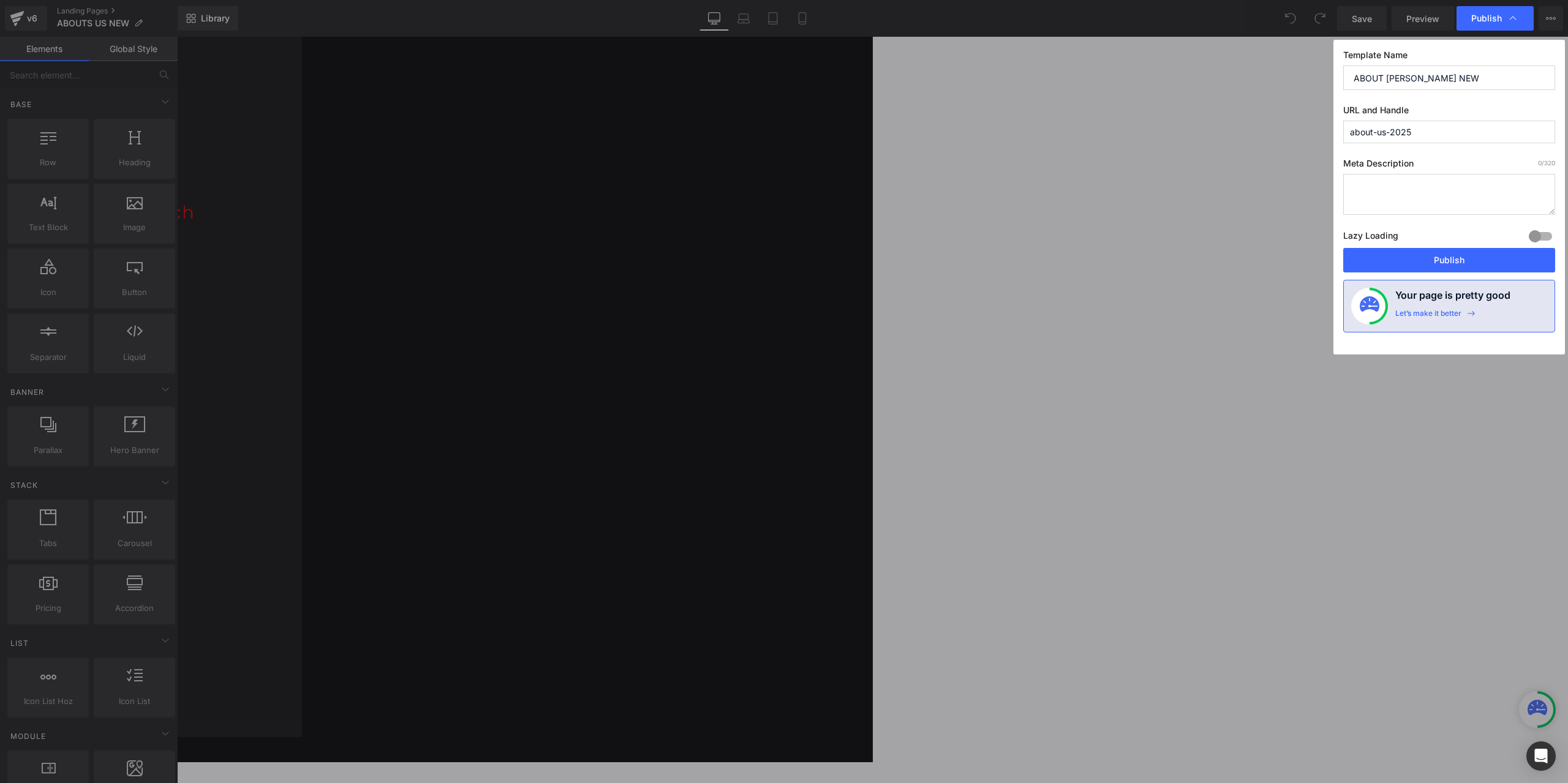
click at [1336, 120] on div "Template Name ABOUT HARVEY NEW URL and Handle about-us-2025 Meta Description 0 …" at bounding box center [1449, 198] width 231 height 315
click at [1381, 132] on input "about-us-2025" at bounding box center [1449, 132] width 212 height 22
click at [1378, 132] on input "about-us-2025" at bounding box center [1449, 132] width 212 height 22
click at [1433, 132] on input "about-h-2025arvey" at bounding box center [1449, 132] width 212 height 22
drag, startPoint x: 1449, startPoint y: 134, endPoint x: 1417, endPoint y: 133, distance: 32.0
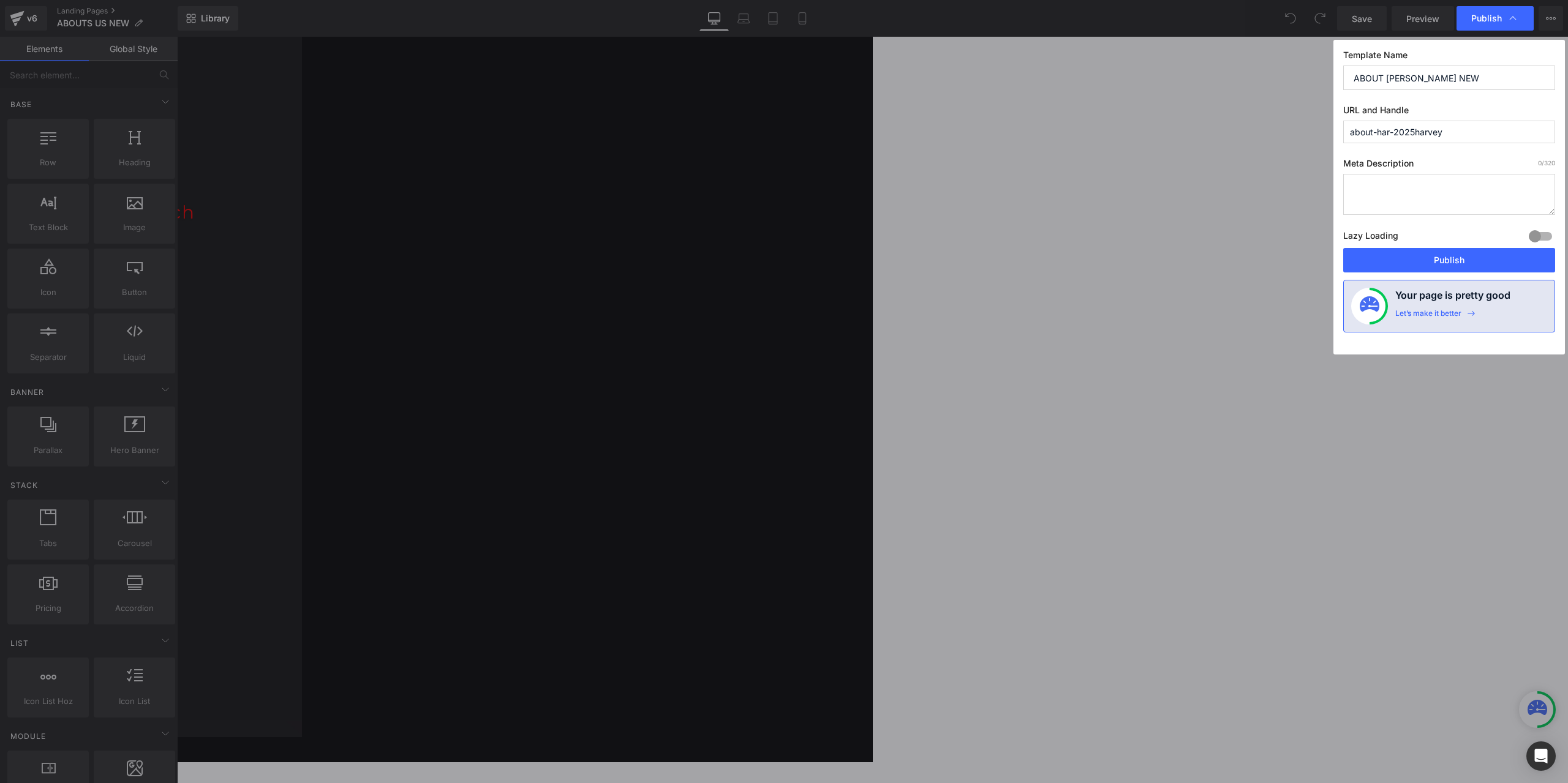
click at [1417, 133] on input "about-har-2025harvey" at bounding box center [1449, 132] width 212 height 22
drag, startPoint x: 1389, startPoint y: 133, endPoint x: 1403, endPoint y: 130, distance: 14.3
click at [1389, 133] on input "about-har-2025" at bounding box center [1449, 132] width 212 height 22
click at [1434, 133] on input "about-harvey-2025" at bounding box center [1449, 132] width 212 height 22
type input "about-harvey-2025"
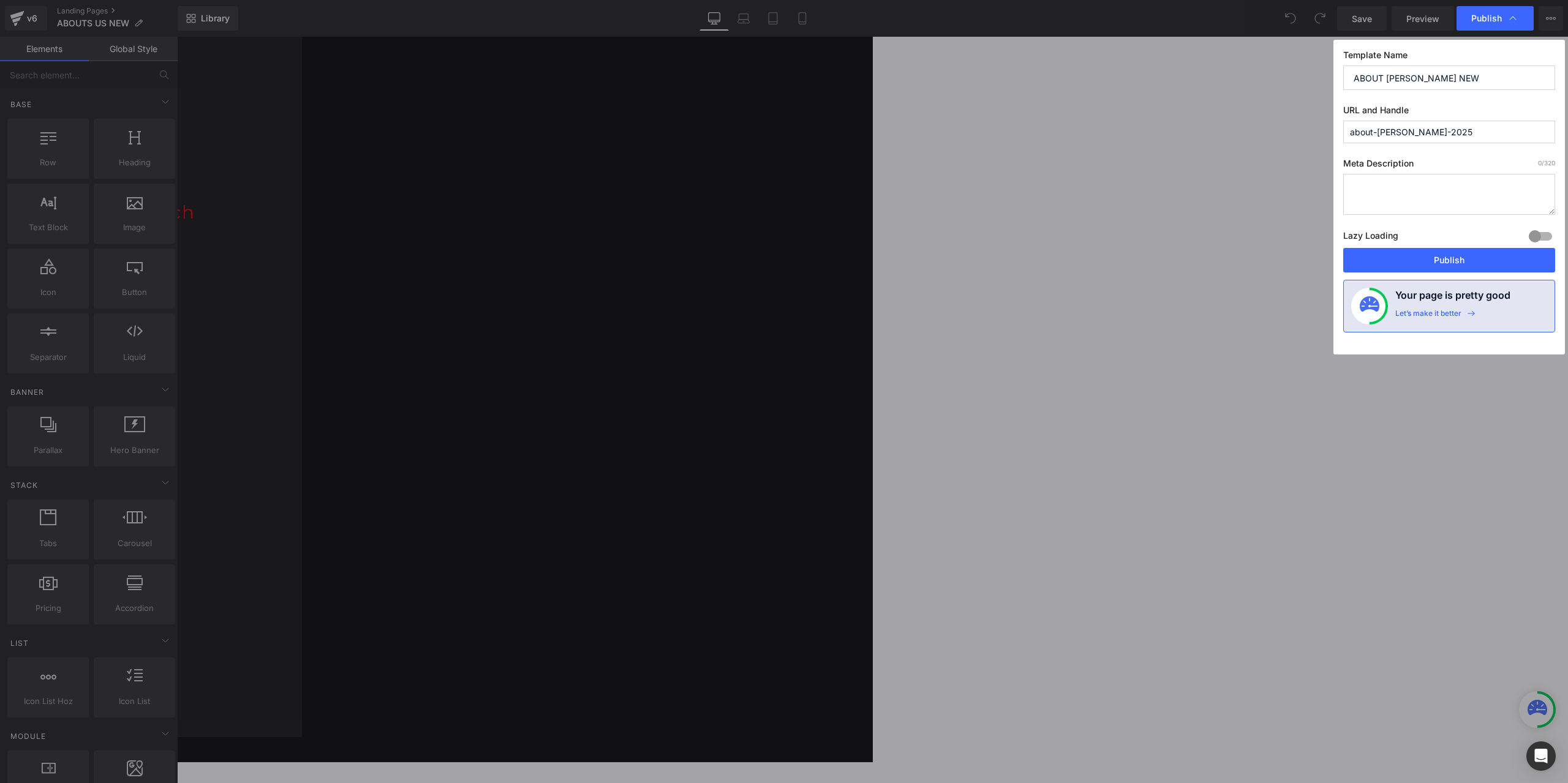
drag, startPoint x: 1450, startPoint y: 74, endPoint x: 1424, endPoint y: 78, distance: 26.3
click at [1424, 78] on input "ABOUT HARVEY NEW" at bounding box center [1449, 78] width 212 height 25
type input "ABOUT HARVEY 2025"
click at [1423, 262] on button "Publish" at bounding box center [1449, 260] width 212 height 25
